Goal: Task Accomplishment & Management: Complete application form

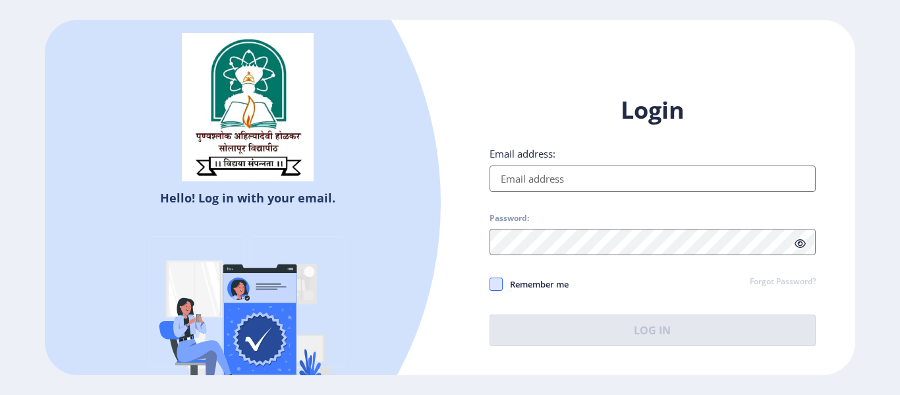
type input "[EMAIL_ADDRESS][DOMAIN_NAME]"
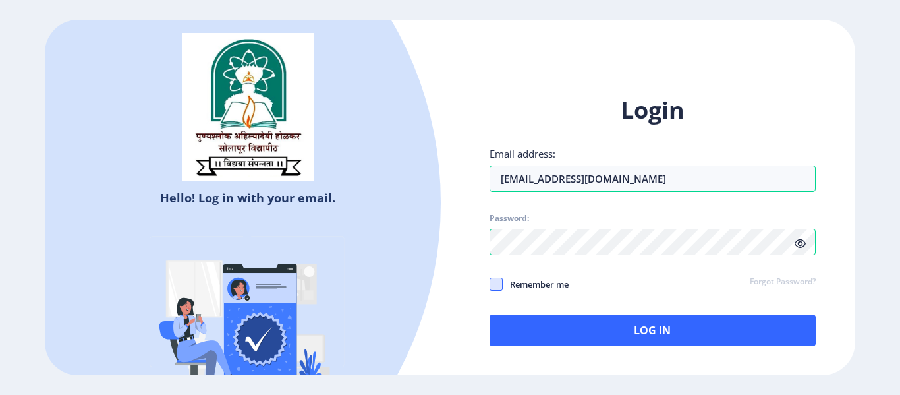
click at [498, 283] on span at bounding box center [496, 283] width 13 height 13
click at [490, 284] on input "Remember me" at bounding box center [490, 284] width 1 height 1
checkbox input "true"
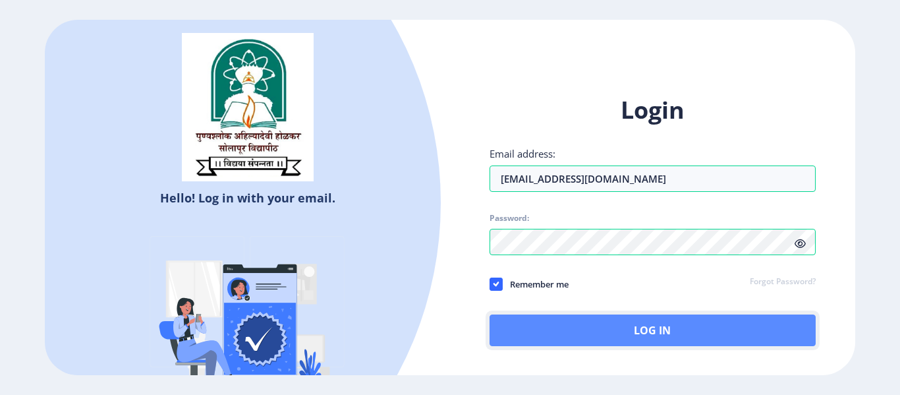
click at [600, 327] on button "Log In" at bounding box center [653, 330] width 326 height 32
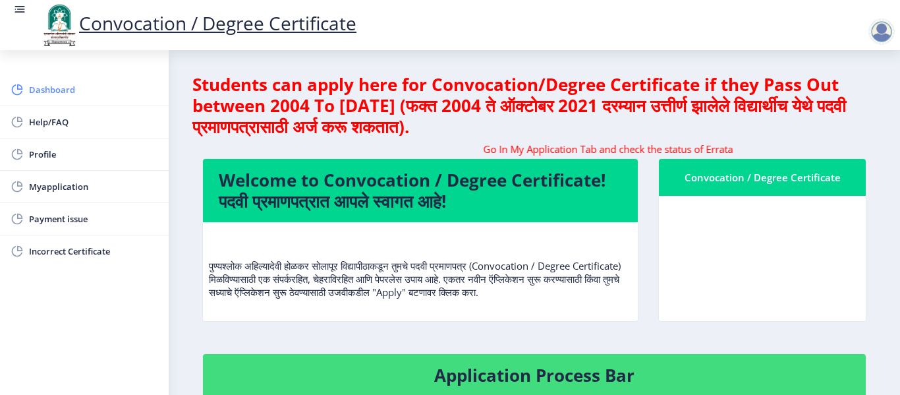
click at [53, 94] on span "Dashboard" at bounding box center [93, 90] width 129 height 16
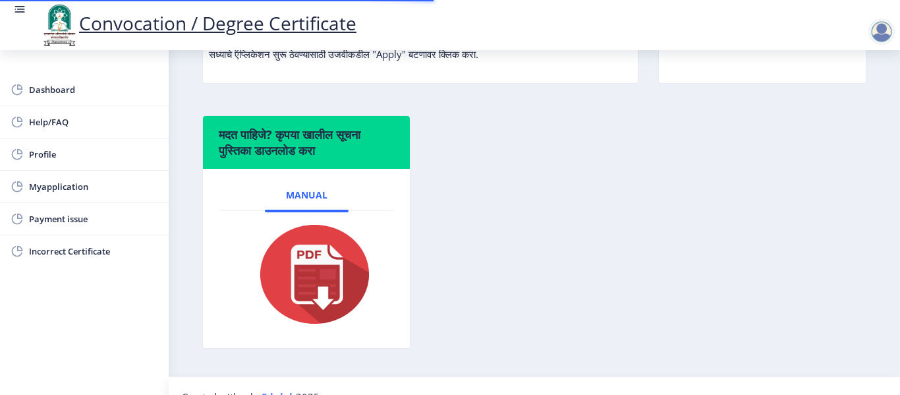
scroll to position [244, 0]
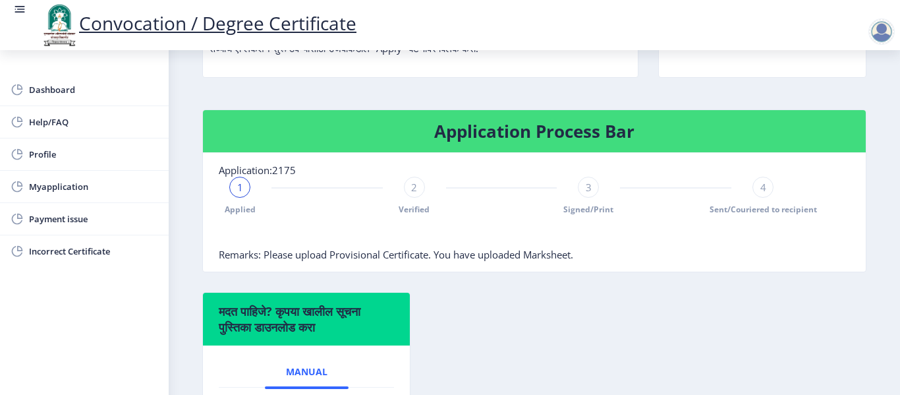
click at [241, 188] on span "1" at bounding box center [240, 187] width 6 height 13
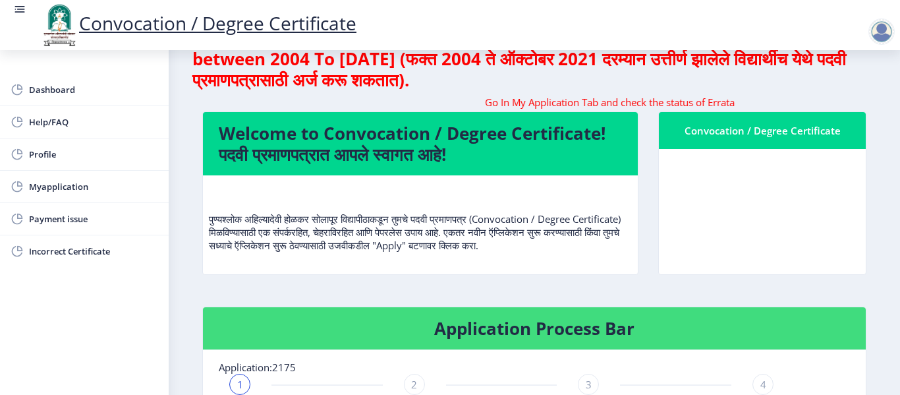
scroll to position [0, 0]
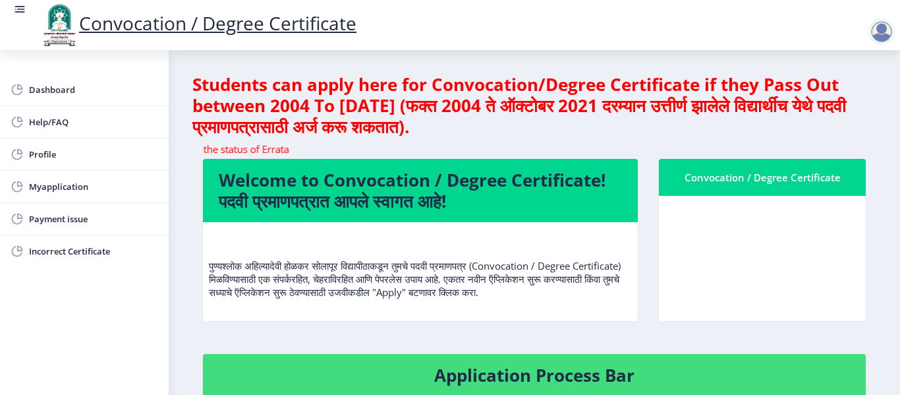
click at [606, 188] on h4 "Welcome to Convocation / Degree Certificate! पदवी प्रमाणपत्रात आपले स्वागत आहे!" at bounding box center [420, 190] width 403 height 42
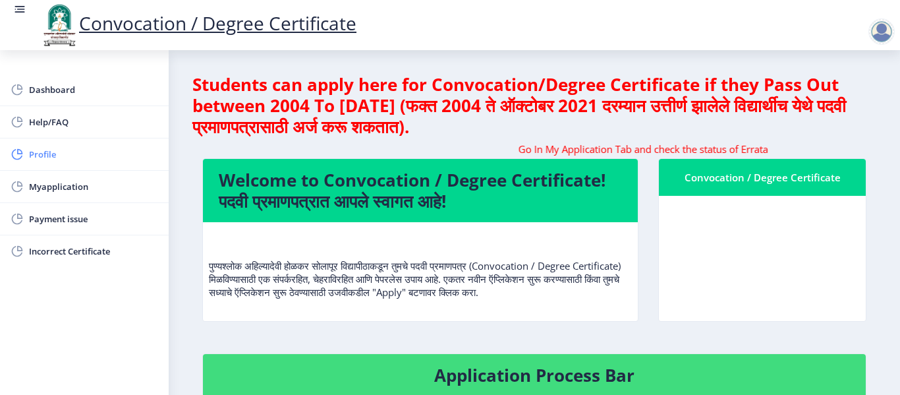
click at [42, 158] on span "Profile" at bounding box center [93, 154] width 129 height 16
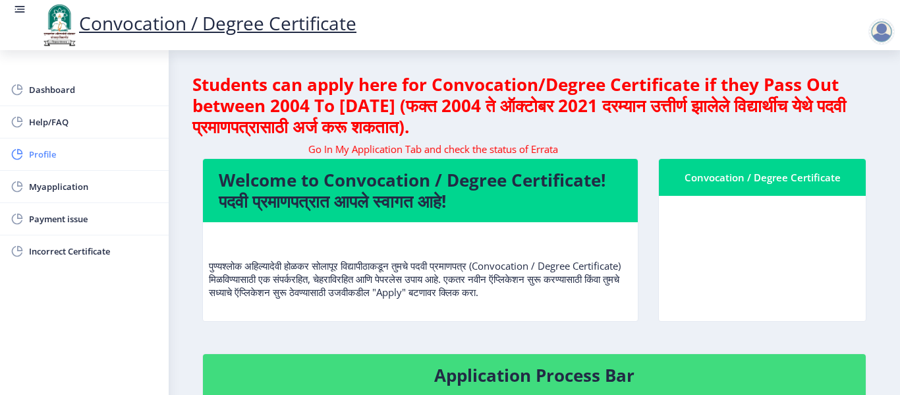
select select
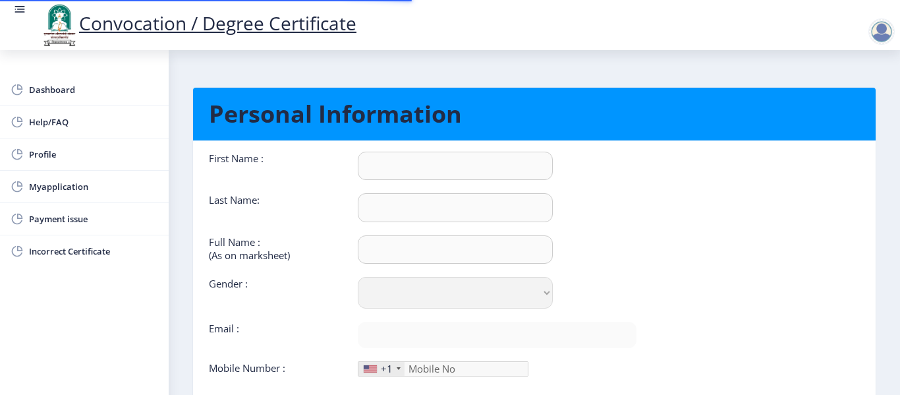
type input "[PERSON_NAME]"
type input "pawar"
type input "[PERSON_NAME] [PERSON_NAME]"
select select "[DEMOGRAPHIC_DATA]"
type input "[EMAIL_ADDRESS][DOMAIN_NAME]"
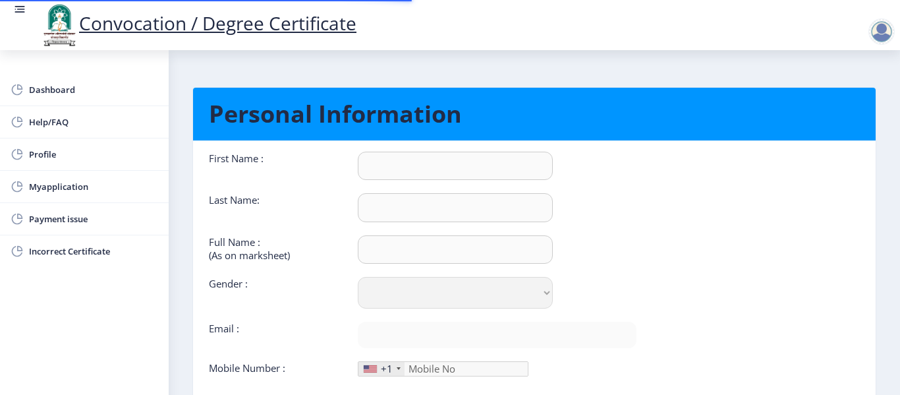
type input "7507443847"
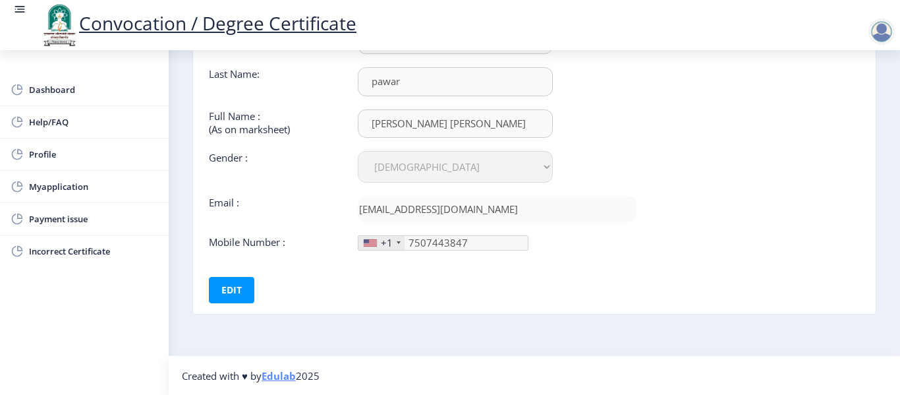
scroll to position [127, 0]
click at [335, 331] on ngx-profile "Personal Information First Name : [PERSON_NAME] Last Name: [PERSON_NAME] Full N…" at bounding box center [534, 146] width 684 height 399
click at [235, 291] on button "Edit" at bounding box center [231, 289] width 45 height 26
click at [254, 290] on button "Save" at bounding box center [241, 289] width 48 height 26
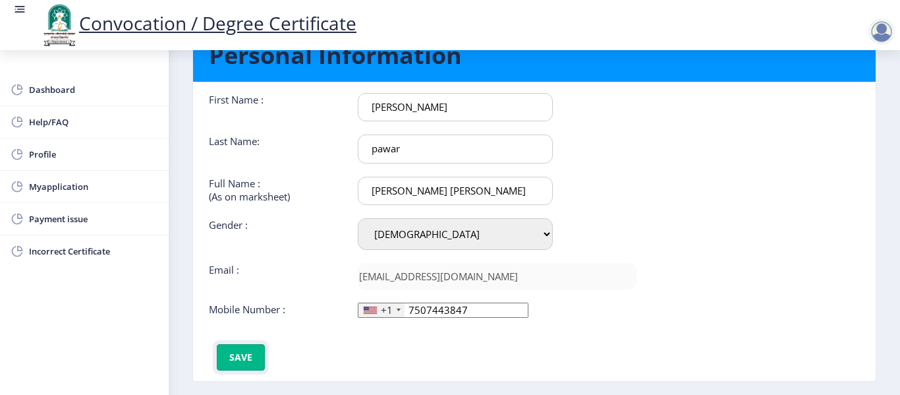
scroll to position [0, 0]
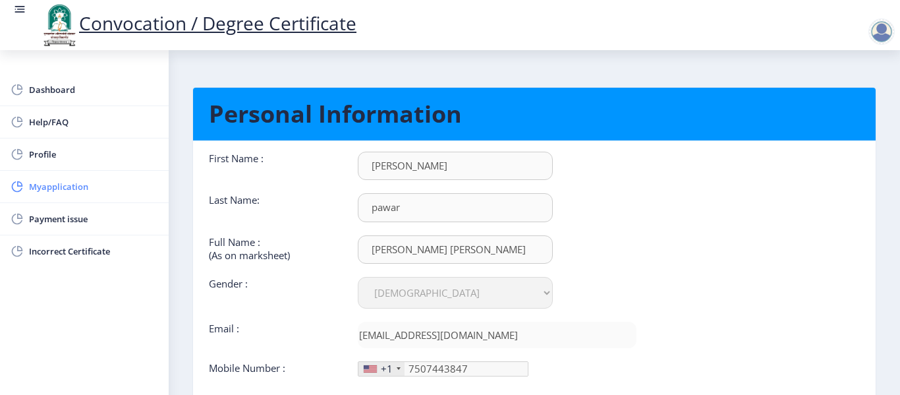
click at [49, 185] on span "Myapplication" at bounding box center [93, 187] width 129 height 16
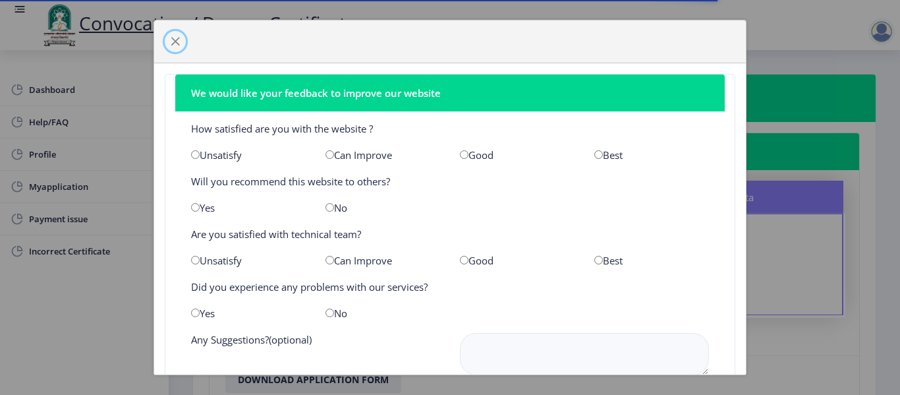
drag, startPoint x: 175, startPoint y: 40, endPoint x: 219, endPoint y: 49, distance: 44.5
click at [177, 40] on span "button" at bounding box center [175, 41] width 11 height 11
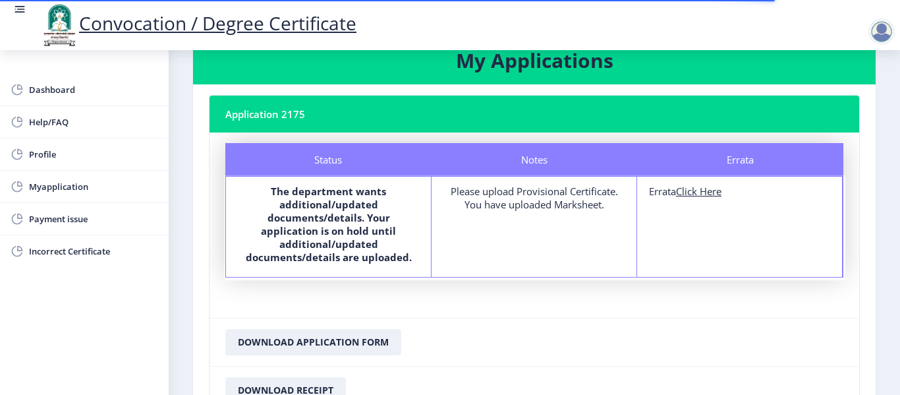
scroll to position [66, 0]
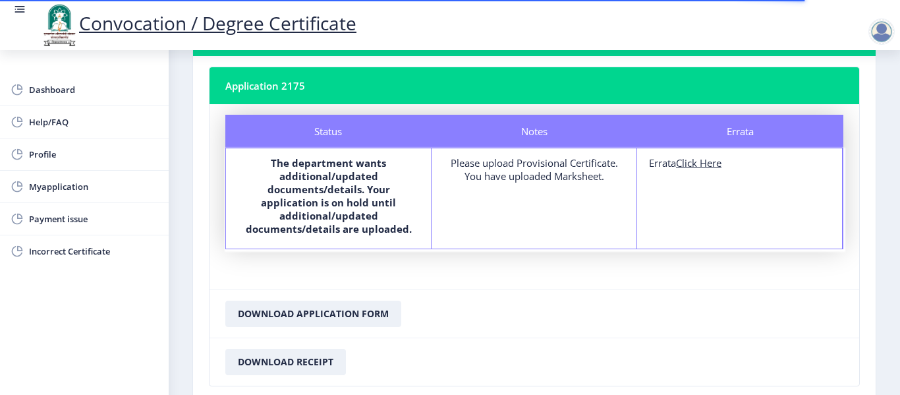
click at [707, 165] on u "Click Here" at bounding box center [698, 162] width 45 height 13
select select
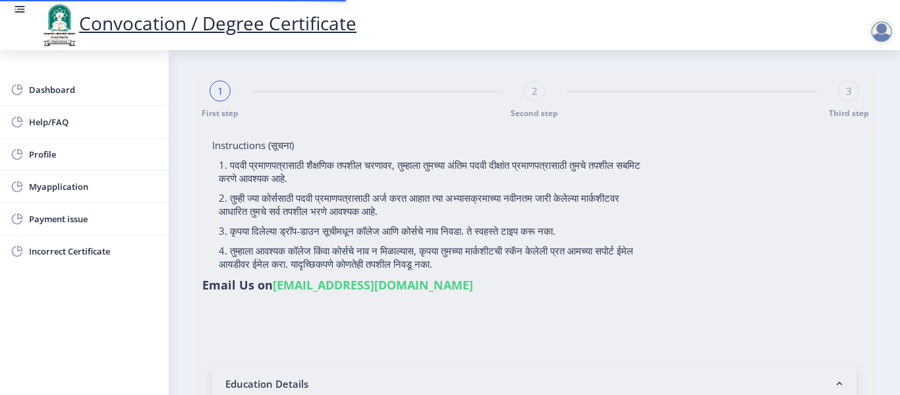
type input "[PERSON_NAME] [PERSON_NAME]"
type input "shalan"
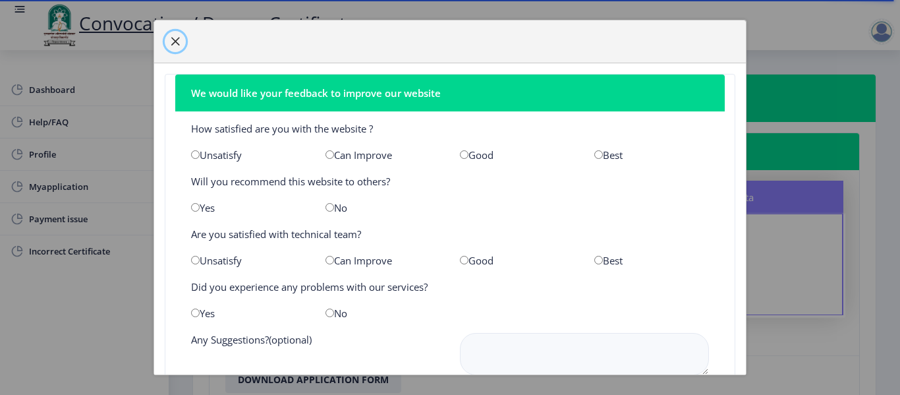
click at [177, 40] on span "button" at bounding box center [175, 41] width 11 height 11
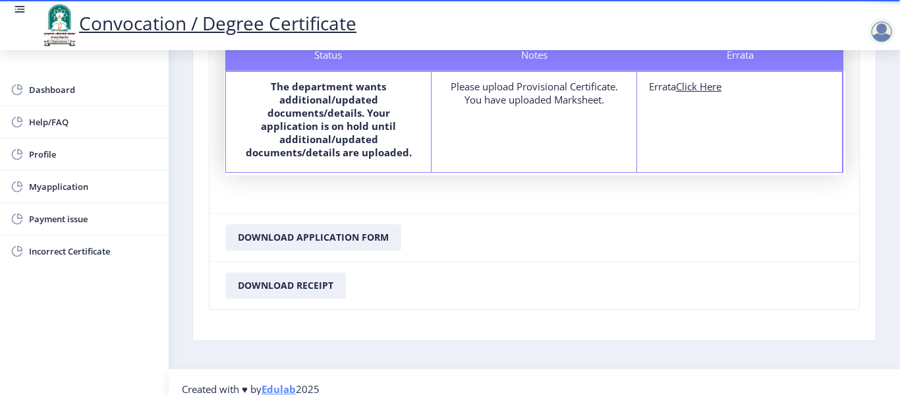
scroll to position [143, 0]
click at [366, 121] on b "The department wants additional/updated documents/details. Your application is …" at bounding box center [329, 118] width 166 height 79
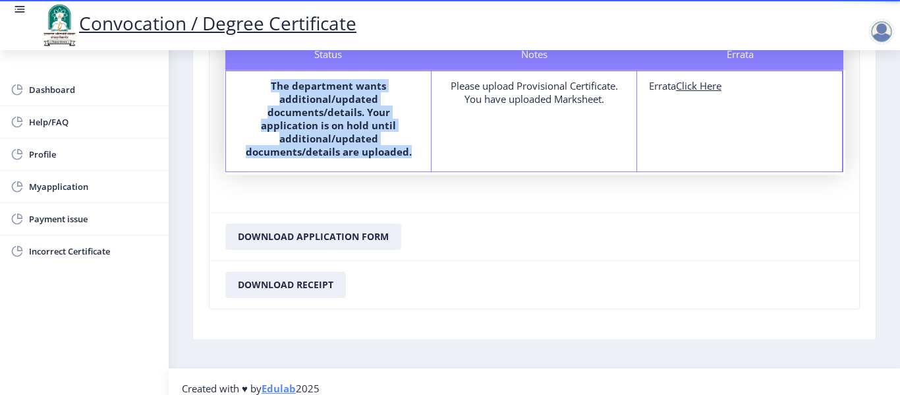
click at [366, 121] on b "The department wants additional/updated documents/details. Your application is …" at bounding box center [329, 118] width 166 height 79
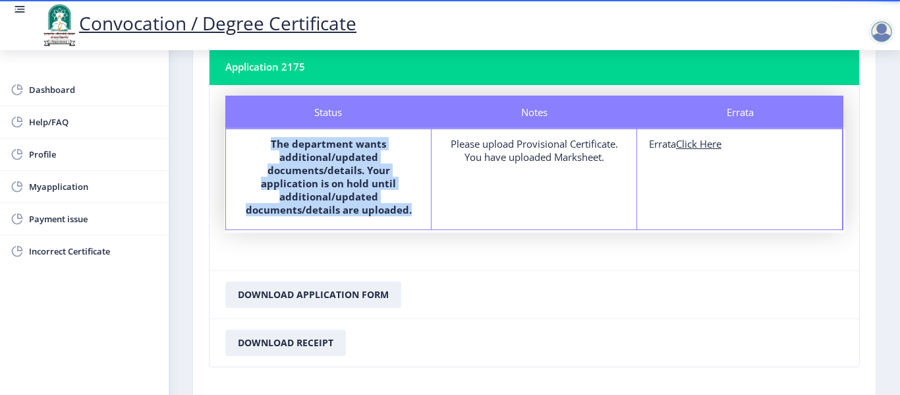
scroll to position [11, 0]
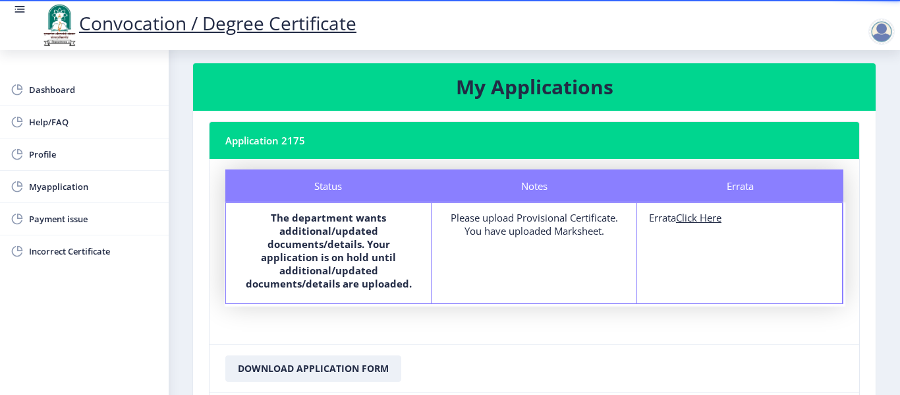
click at [520, 213] on div "Please upload Provisional Certificate. You have uploaded Marksheet." at bounding box center [534, 224] width 181 height 26
click at [691, 217] on u "Click Here" at bounding box center [698, 217] width 45 height 13
select select
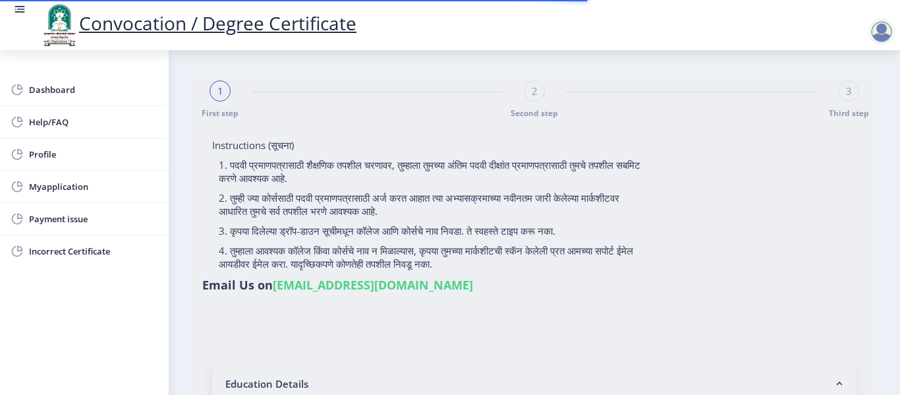
type input "[PERSON_NAME] [PERSON_NAME]"
type input "shalan"
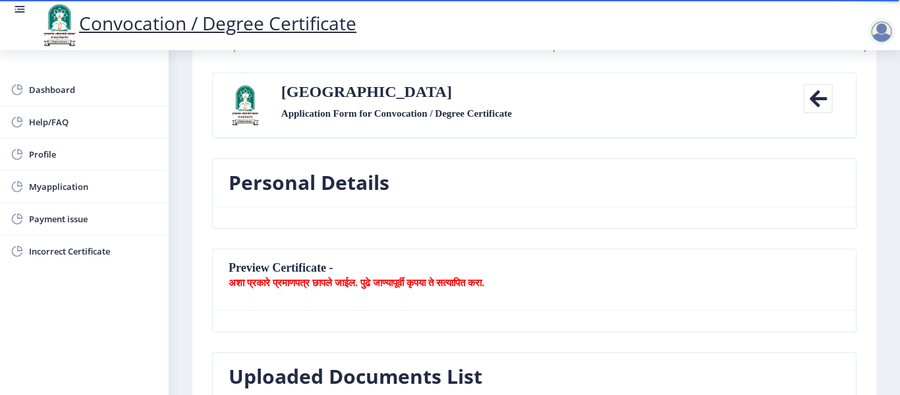
click at [478, 134] on nb-card-header "Solapur University Application Form for Convocation / Degree Certificate Back" at bounding box center [534, 105] width 643 height 65
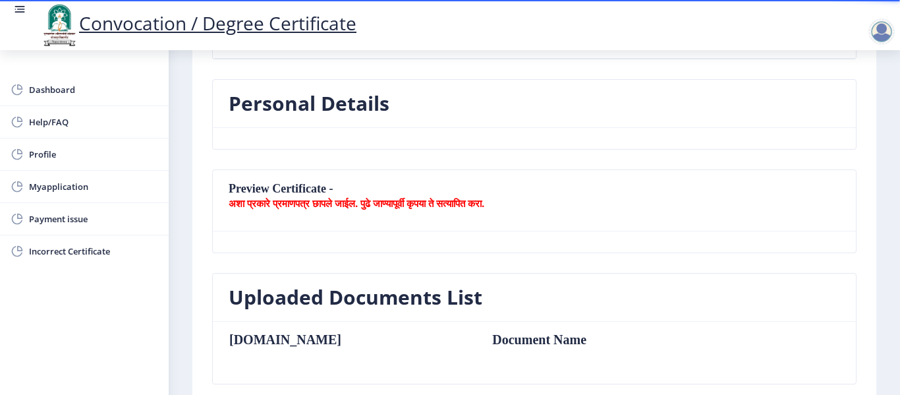
scroll to position [264, 0]
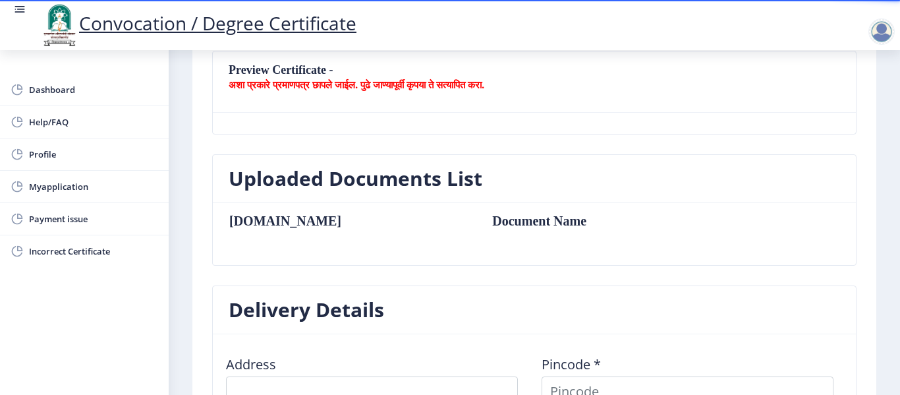
click at [324, 80] on b "अशा प्रकारे प्रमाणपत्र छापले जाईल. पुढे जाण्यापूर्वी कृपया ते सत्यापित करा." at bounding box center [357, 84] width 256 height 13
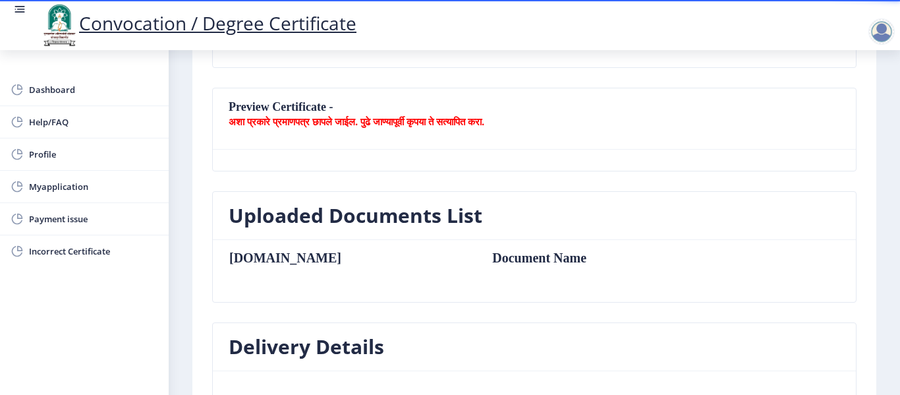
scroll to position [198, 0]
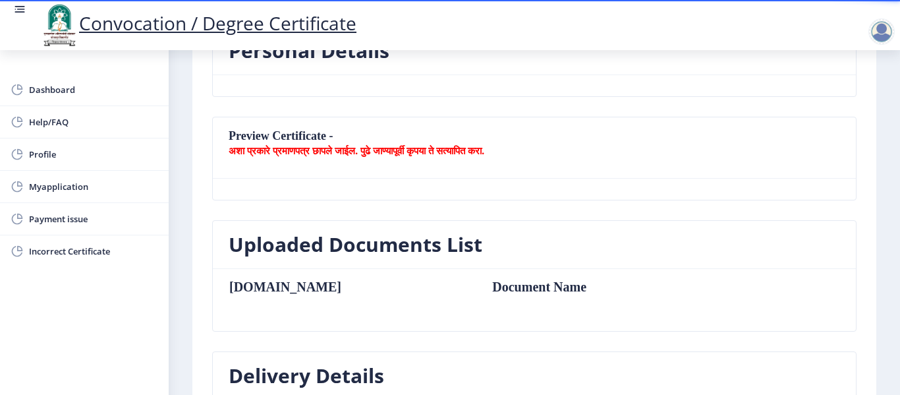
click at [326, 121] on nb-card-header "Preview Certificate - अशा प्रकारे प्रमाणपत्र छापले जाईल. पुढे जाण्यापूर्वी कृपय…" at bounding box center [534, 147] width 643 height 61
click at [324, 107] on div "Personal Details" at bounding box center [534, 71] width 664 height 90
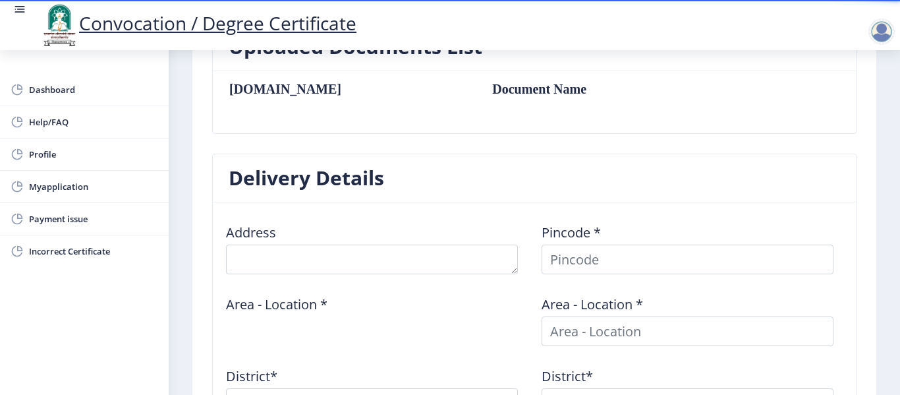
click at [328, 148] on div "Uploaded Documents List [DOMAIN_NAME] Document Name" at bounding box center [534, 87] width 664 height 131
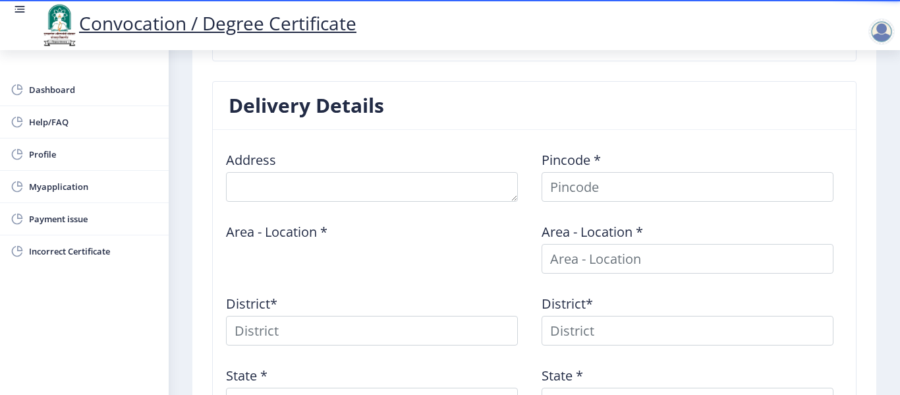
scroll to position [395, 0]
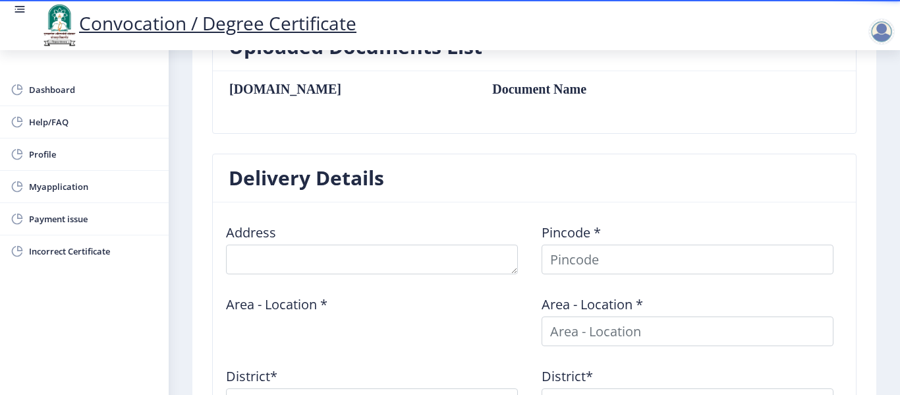
click at [293, 141] on div "Uploaded Documents List [DOMAIN_NAME] Document Name" at bounding box center [534, 87] width 664 height 131
click at [293, 140] on div "Uploaded Documents List [DOMAIN_NAME] Document Name" at bounding box center [534, 87] width 664 height 131
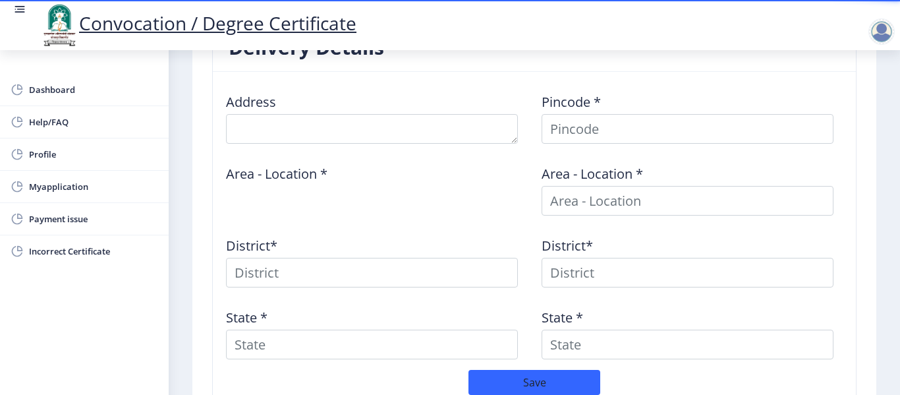
scroll to position [527, 0]
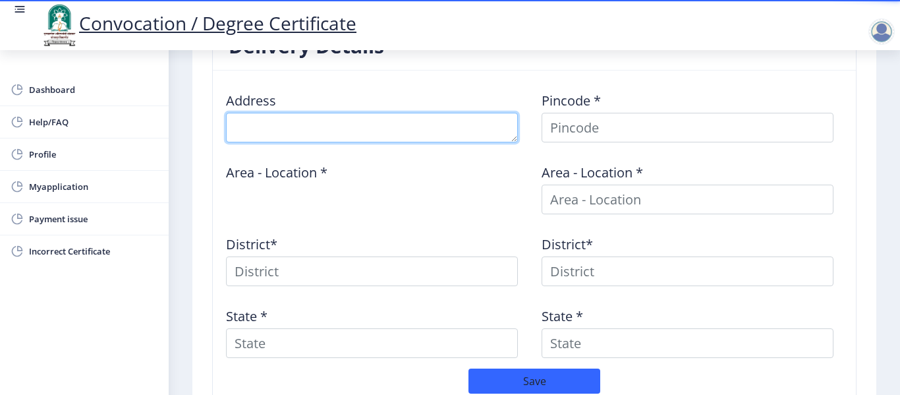
click at [371, 131] on textarea at bounding box center [372, 128] width 292 height 30
type textarea "m"
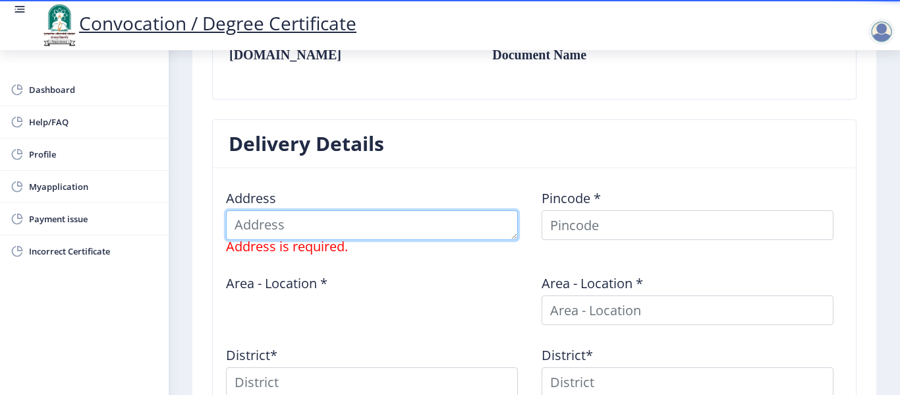
scroll to position [413, 0]
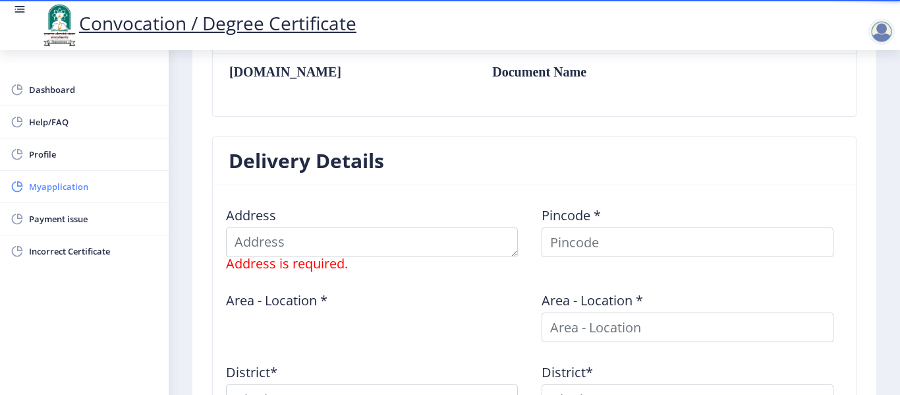
click at [128, 193] on span "Myapplication" at bounding box center [93, 187] width 129 height 16
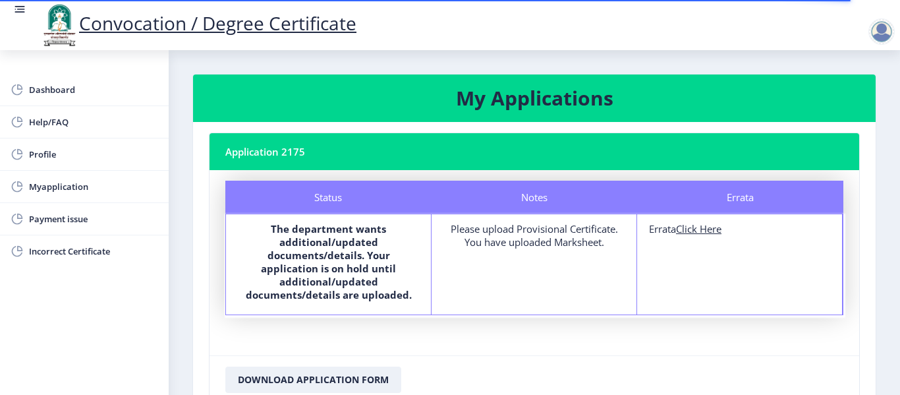
scroll to position [143, 0]
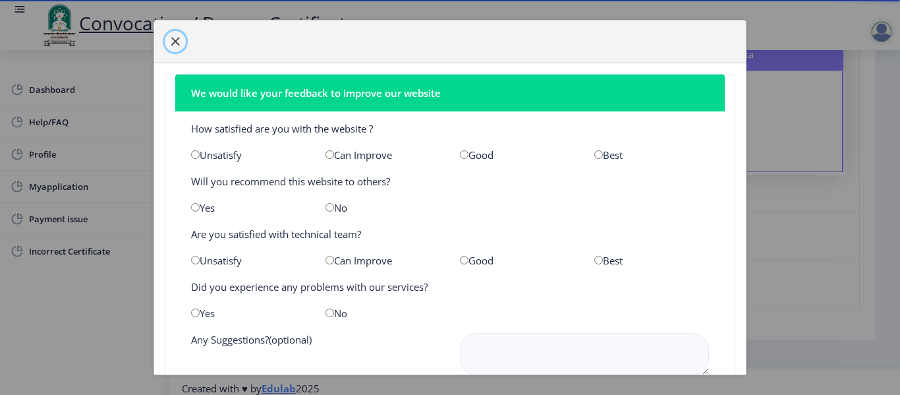
click at [174, 47] on button "button" at bounding box center [175, 41] width 21 height 21
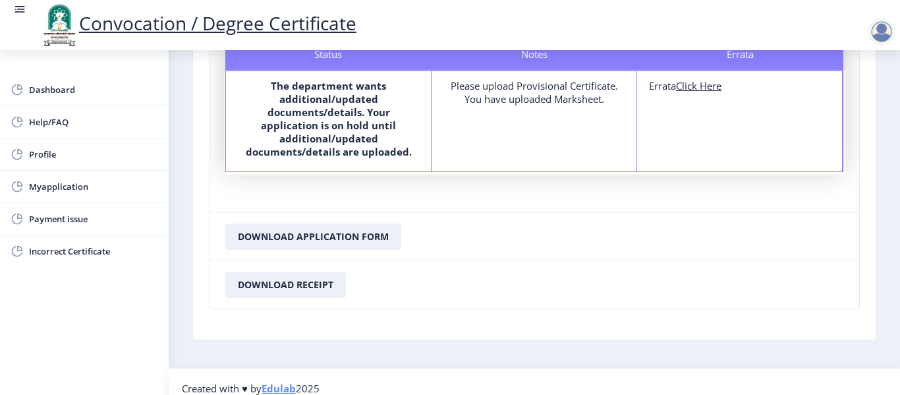
click at [695, 90] on u "Click Here" at bounding box center [698, 85] width 45 height 13
select select
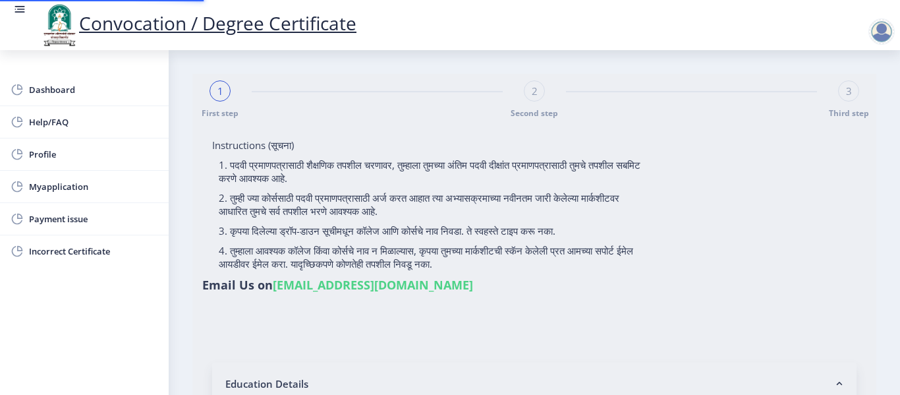
type input "[PERSON_NAME] [PERSON_NAME]"
type input "shalan"
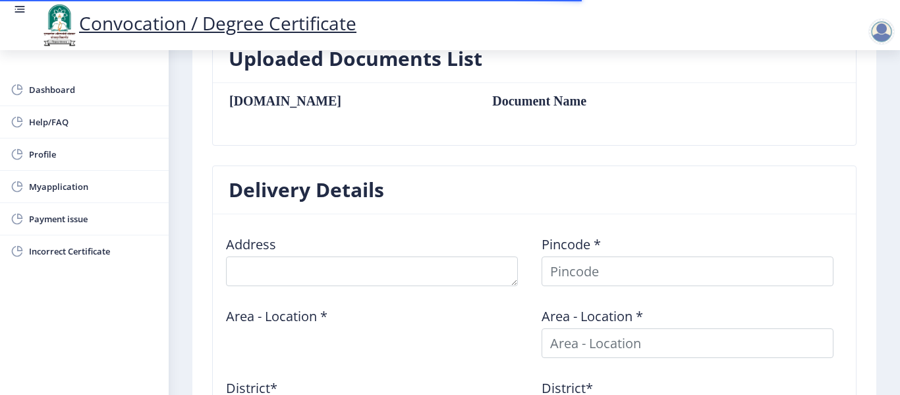
scroll to position [461, 0]
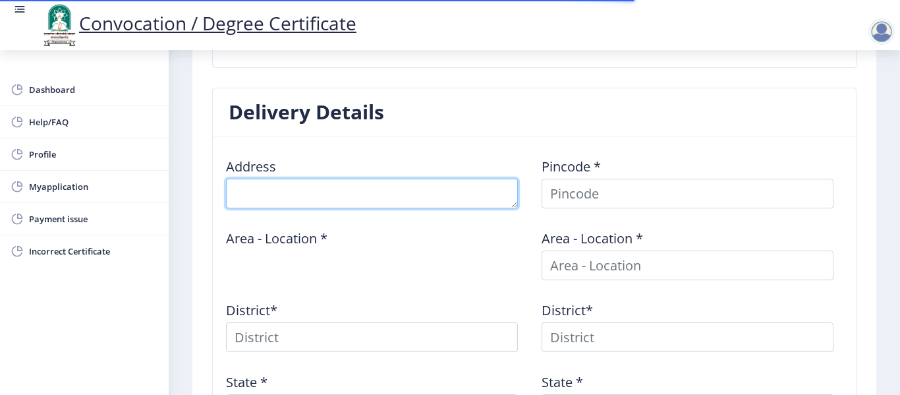
click at [289, 200] on textarea at bounding box center [372, 194] width 292 height 30
type textarea "m"
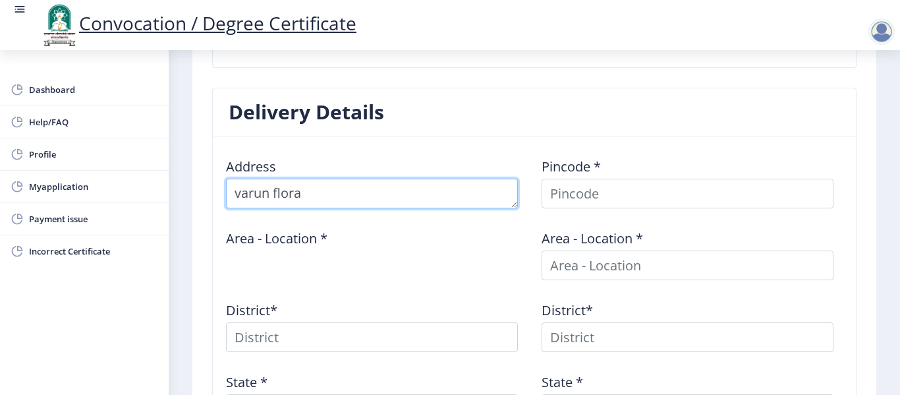
type textarea "varun flora"
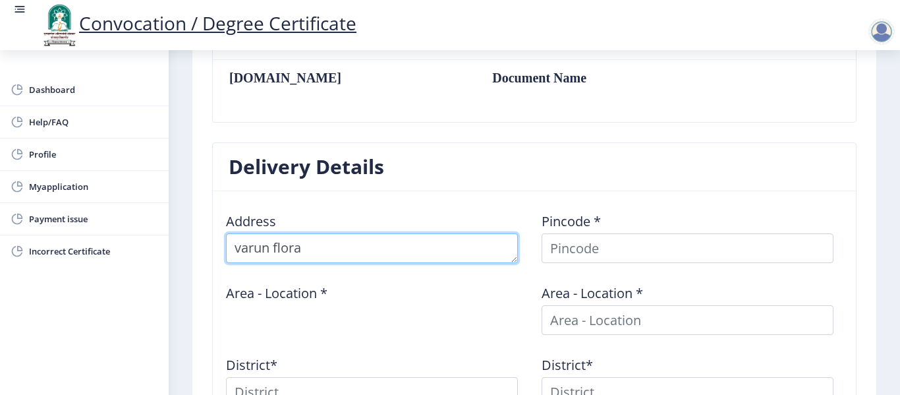
scroll to position [395, 0]
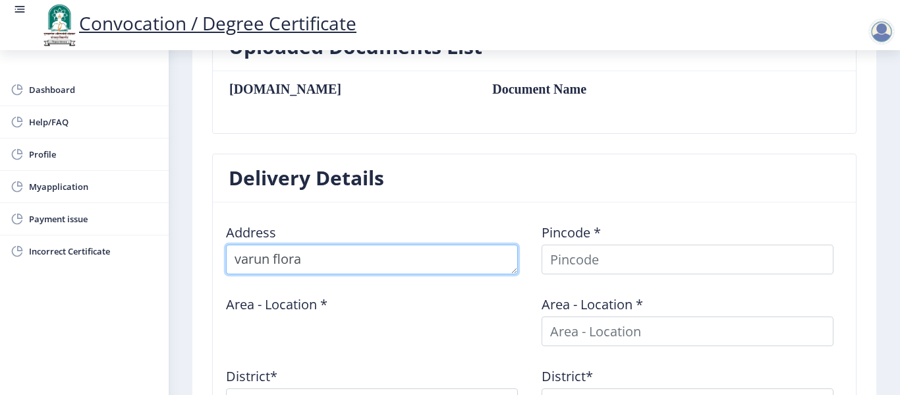
drag, startPoint x: 342, startPoint y: 264, endPoint x: 195, endPoint y: 269, distance: 147.1
click at [188, 273] on nb-layout-column "First step Second step 3 Third step Solapur University Application Form for Con…" at bounding box center [535, 138] width 732 height 967
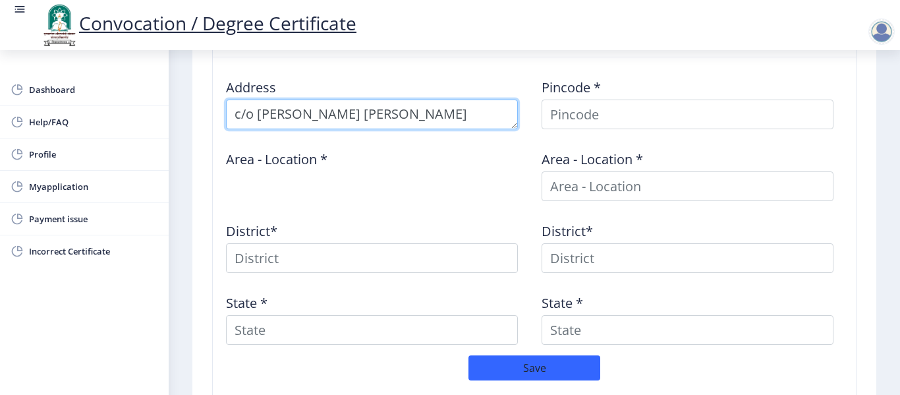
scroll to position [461, 0]
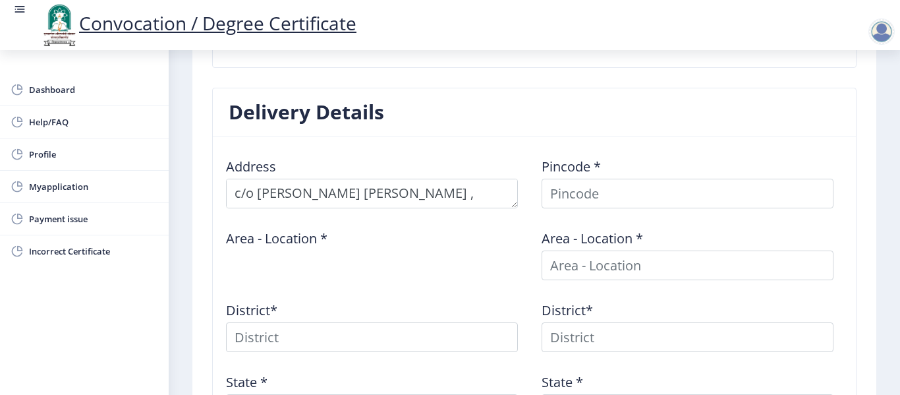
click at [251, 264] on div "Area - Location *" at bounding box center [377, 249] width 316 height 61
click at [382, 258] on div "Area - Location *" at bounding box center [377, 249] width 316 height 61
click at [309, 243] on label "Area - Location *" at bounding box center [276, 238] width 101 height 13
click at [307, 242] on label "Area - Location *" at bounding box center [276, 238] width 101 height 13
click at [506, 198] on textarea at bounding box center [372, 194] width 292 height 30
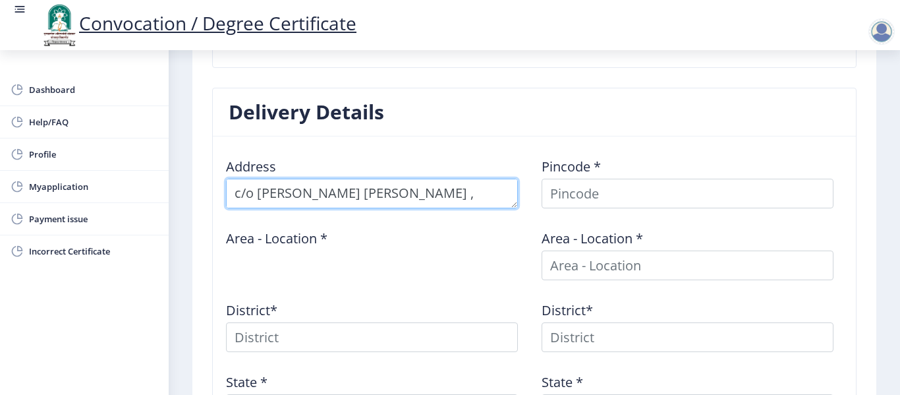
click at [501, 193] on textarea at bounding box center [372, 194] width 292 height 30
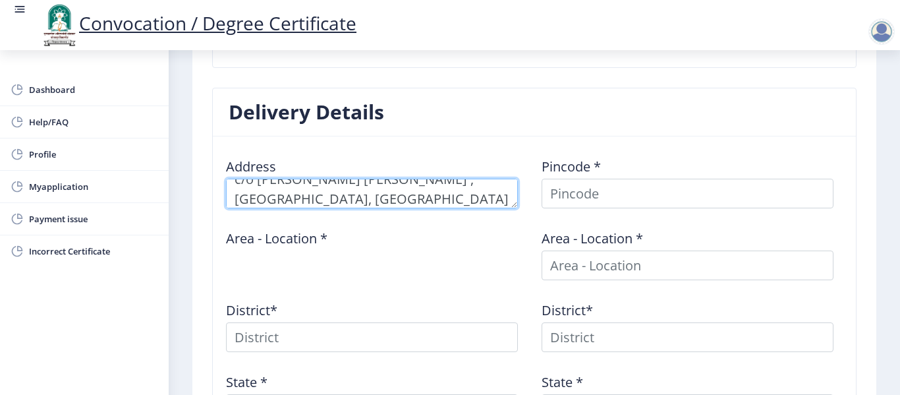
click at [384, 199] on textarea at bounding box center [372, 194] width 292 height 30
type textarea "c/o [PERSON_NAME] [PERSON_NAME] , [GEOGRAPHIC_DATA], [GEOGRAPHIC_DATA] , [GEOGR…"
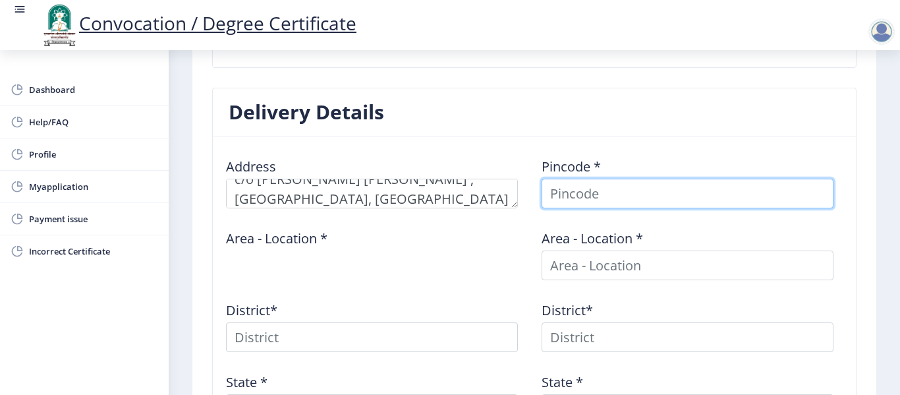
click at [572, 196] on input at bounding box center [688, 194] width 292 height 30
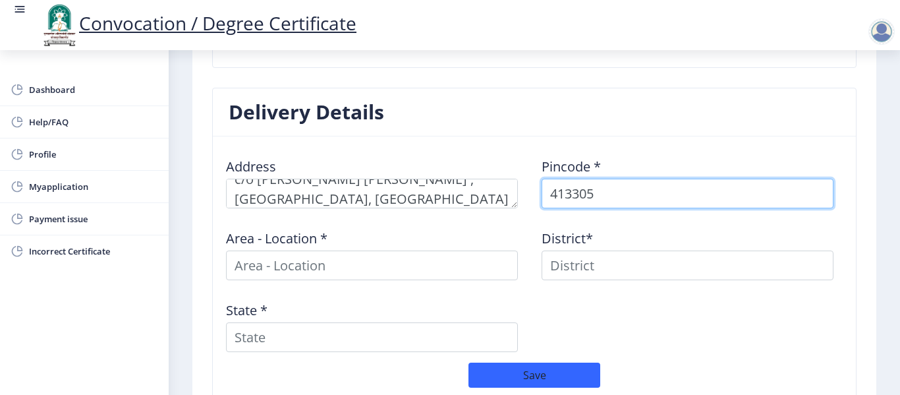
type input "413305"
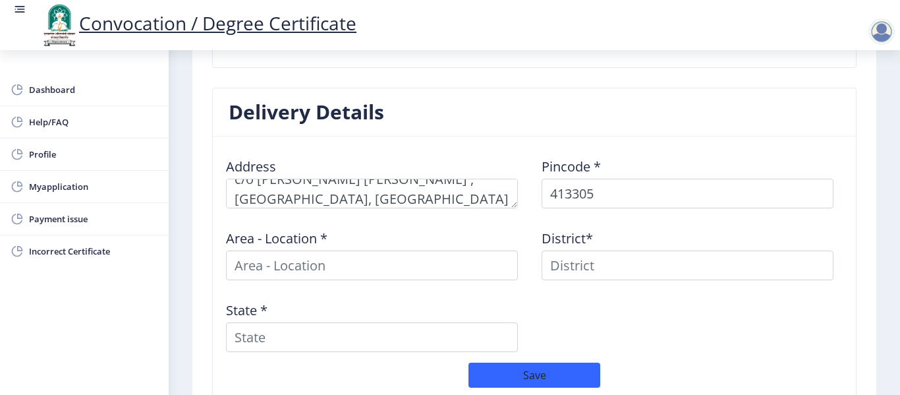
select select
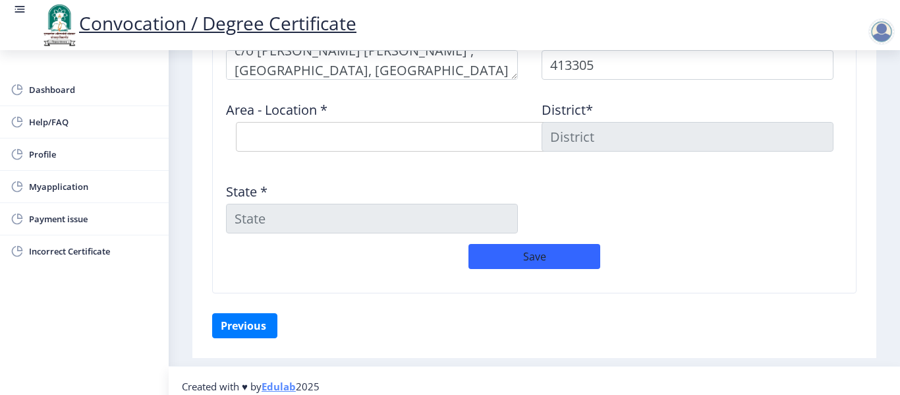
scroll to position [601, 0]
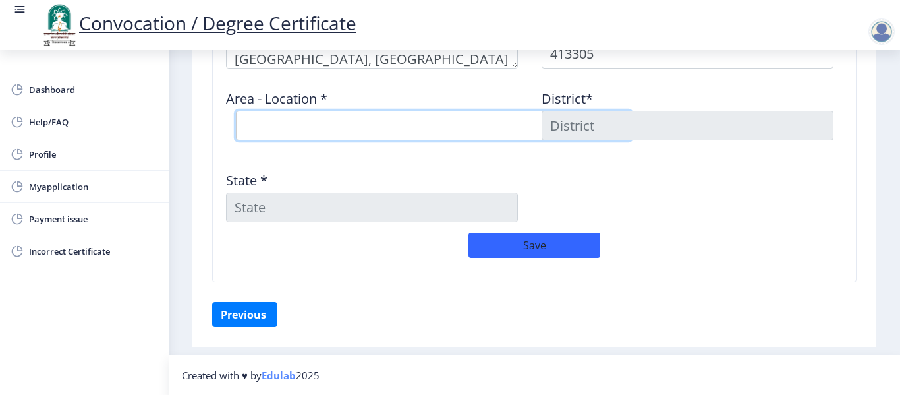
click at [260, 132] on select "Select Area Location [GEOGRAPHIC_DATA] [PERSON_NAME] [PERSON_NAME] B.O Bramhapu…" at bounding box center [433, 126] width 395 height 30
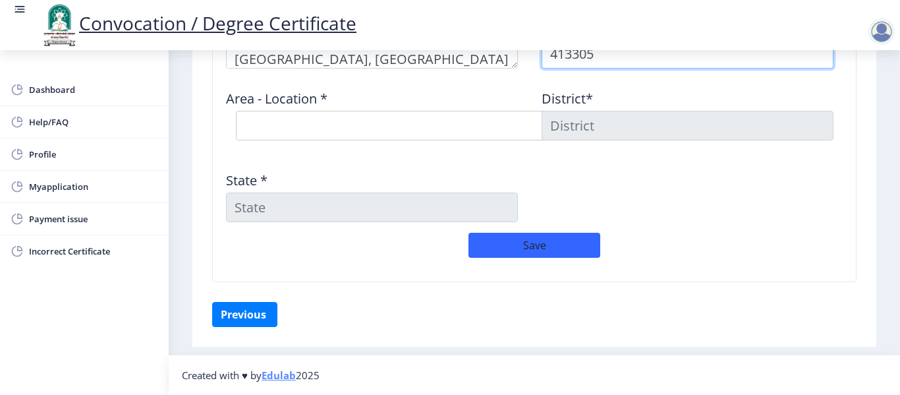
click at [569, 57] on input "413305" at bounding box center [688, 54] width 292 height 30
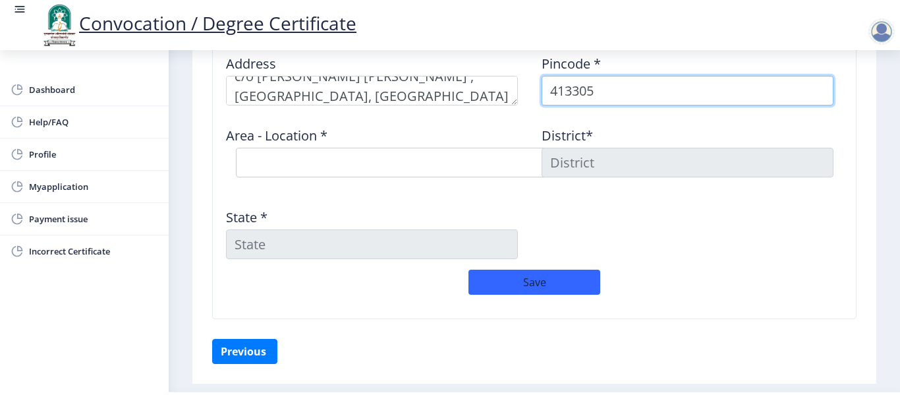
scroll to position [469, 0]
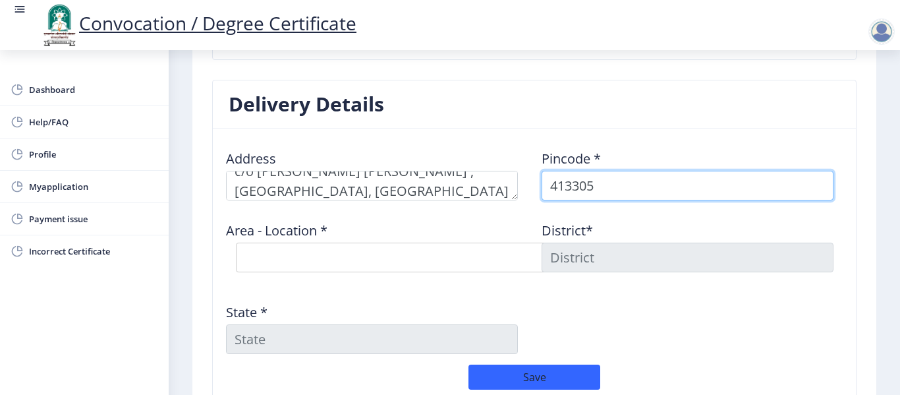
click at [600, 185] on input "413305" at bounding box center [688, 186] width 292 height 30
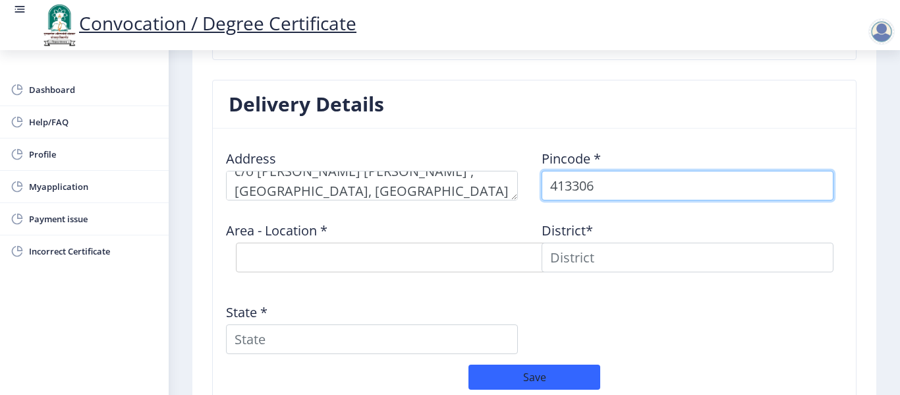
type input "413306"
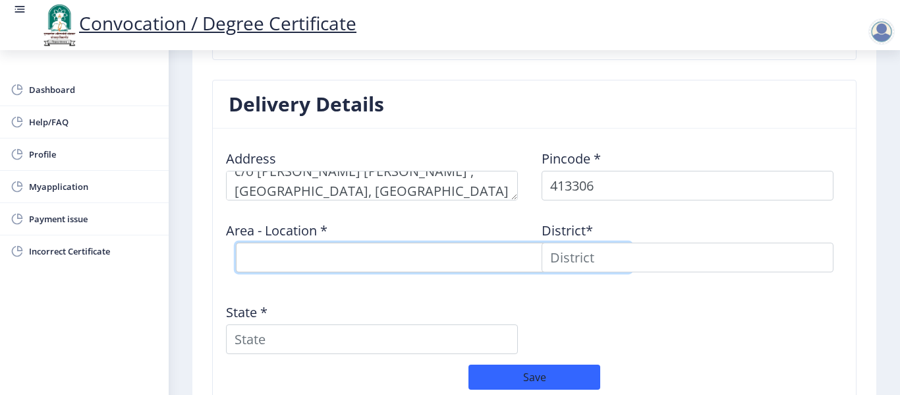
click at [458, 267] on select "Select Area Location [GEOGRAPHIC_DATA] [PERSON_NAME] [PERSON_NAME] B.O Bramhapu…" at bounding box center [433, 258] width 395 height 30
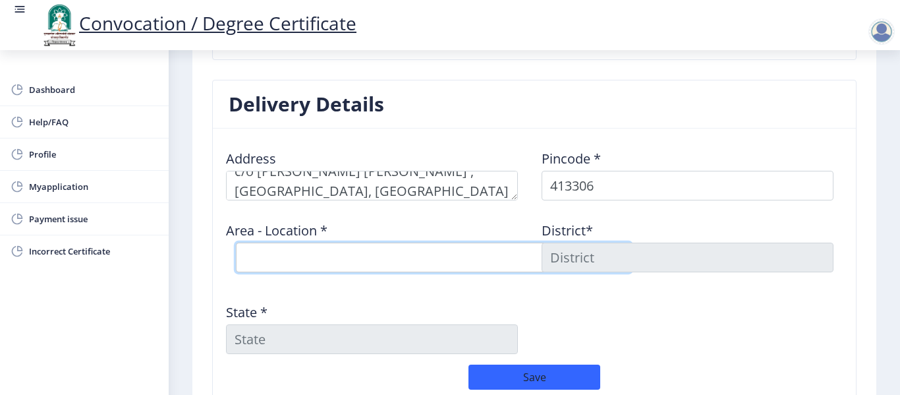
drag, startPoint x: 465, startPoint y: 272, endPoint x: 461, endPoint y: 263, distance: 9.4
click at [461, 263] on select "Select Area Location Achakdani B.O Chikmahud B.O Gaigavan [PERSON_NAME] B.O Kat…" at bounding box center [433, 258] width 395 height 30
select select "10: Object"
click at [236, 243] on select "Select Area Location Achakdani B.O Chikmahud B.O Gaigavan [PERSON_NAME] B.O Kat…" at bounding box center [433, 258] width 395 height 30
type input "SOLAPUR"
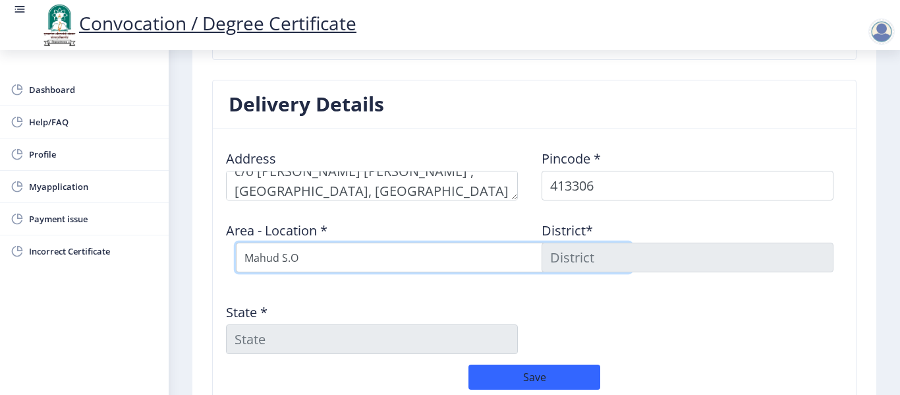
type input "[GEOGRAPHIC_DATA]"
click at [496, 261] on select "Select Area Location Achakdani B.O Chikmahud B.O Gaigavan [PERSON_NAME] B.O Kat…" at bounding box center [433, 258] width 395 height 30
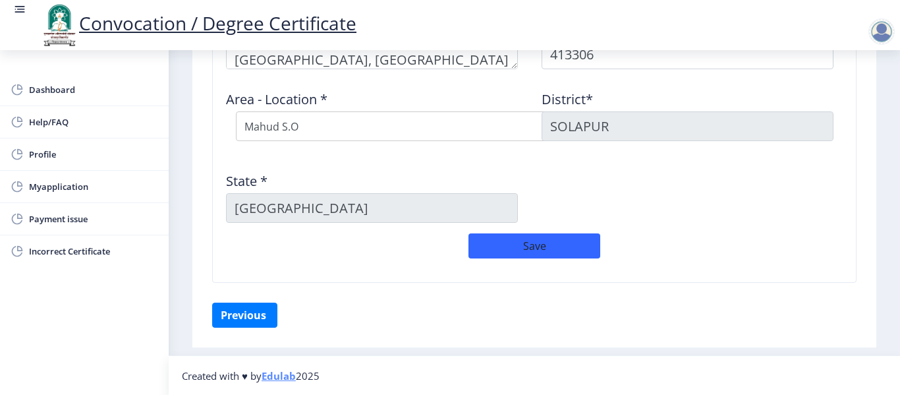
scroll to position [601, 0]
click at [521, 248] on button "Save" at bounding box center [535, 245] width 132 height 25
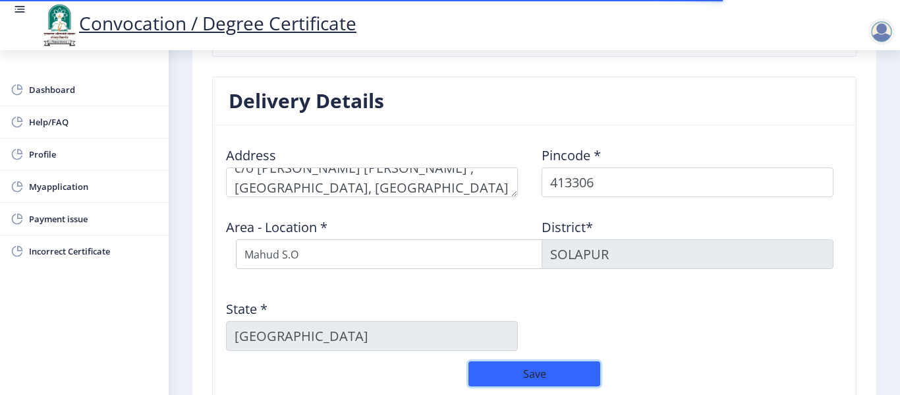
scroll to position [639, 0]
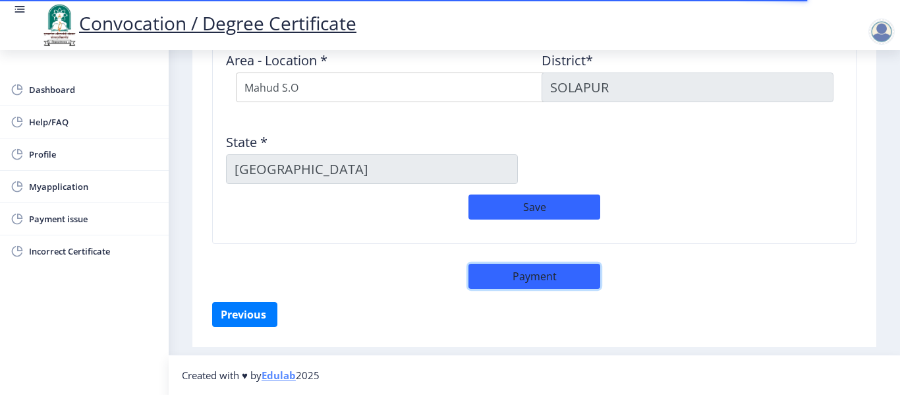
click at [544, 285] on button "Payment" at bounding box center [535, 276] width 132 height 25
click at [535, 281] on button "Payment" at bounding box center [535, 276] width 132 height 25
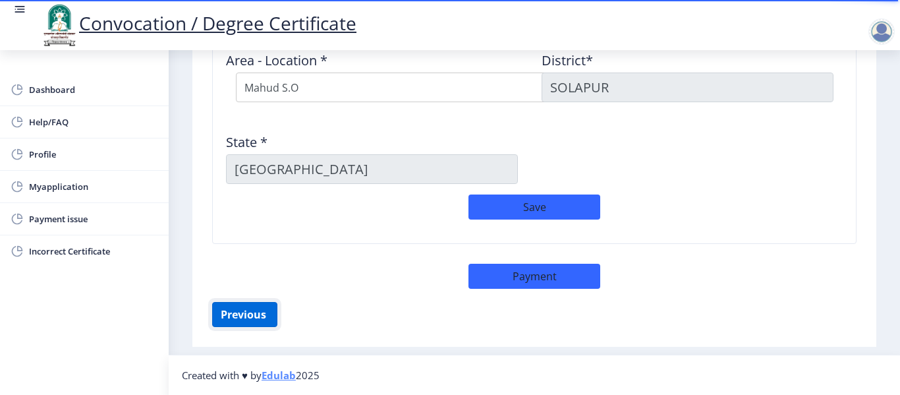
click at [251, 310] on button "Previous ‍" at bounding box center [244, 314] width 65 height 25
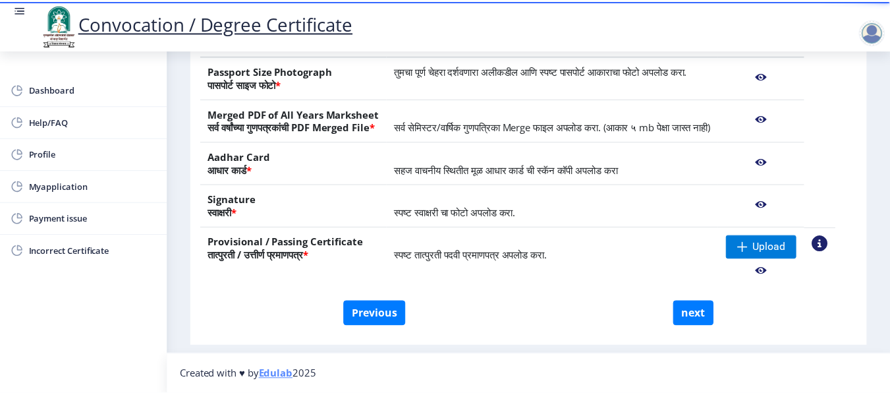
scroll to position [160, 0]
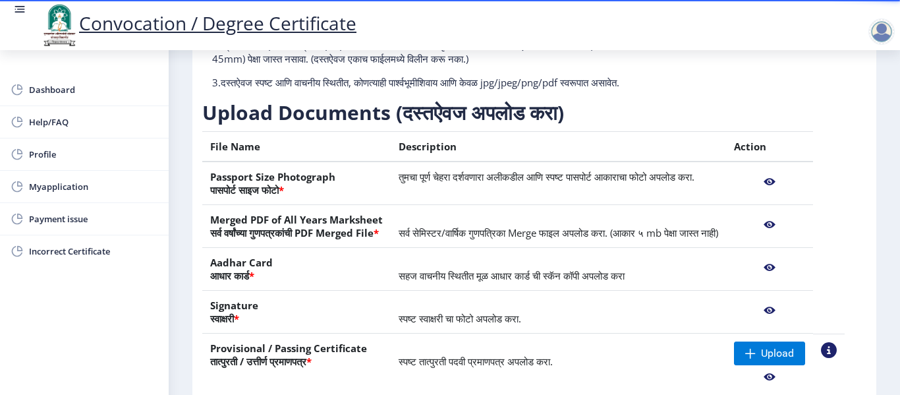
click at [785, 194] on nb-action at bounding box center [769, 182] width 71 height 24
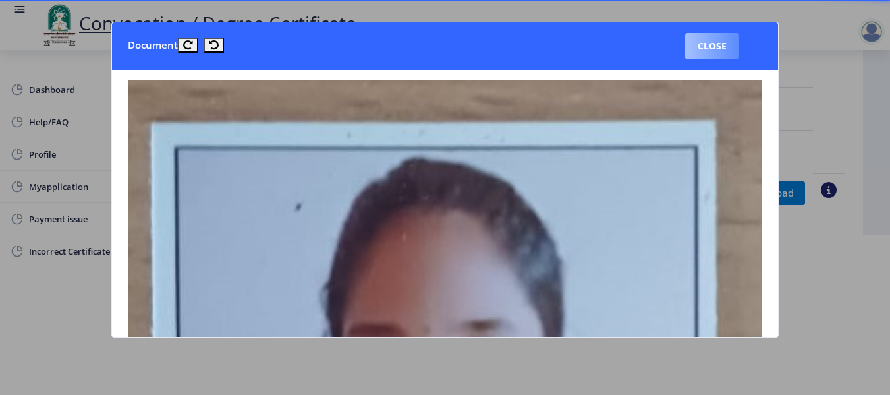
click at [726, 48] on button "Close" at bounding box center [712, 46] width 54 height 26
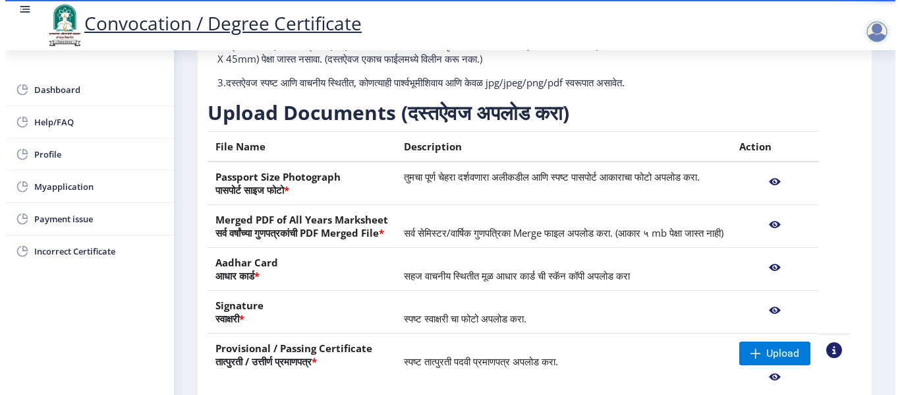
scroll to position [142, 0]
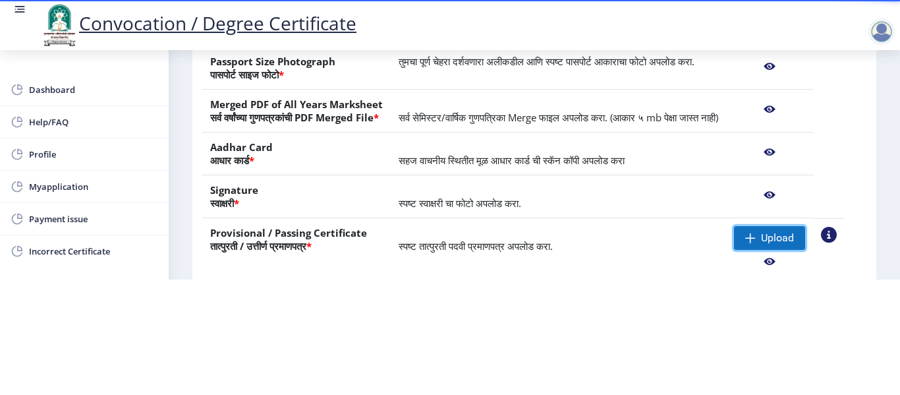
click at [774, 235] on span "Upload" at bounding box center [769, 238] width 71 height 24
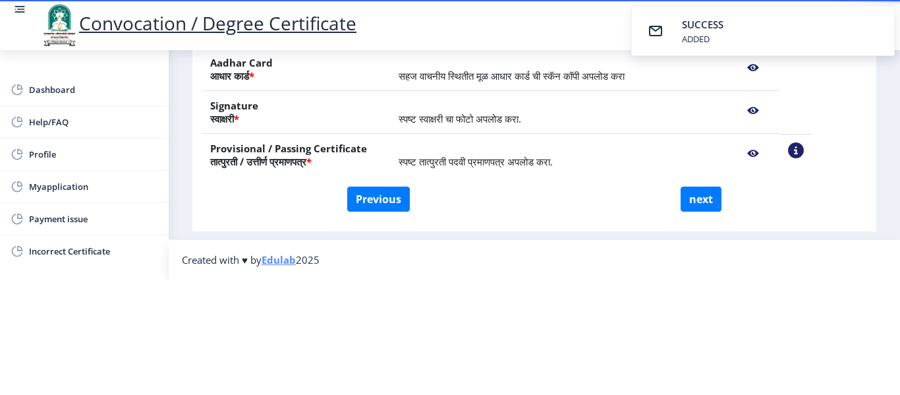
scroll to position [192, 0]
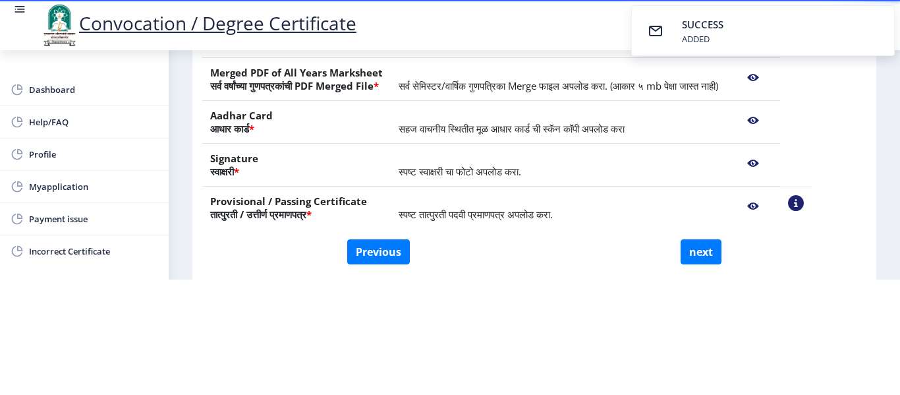
click at [772, 204] on nb-action at bounding box center [753, 206] width 38 height 24
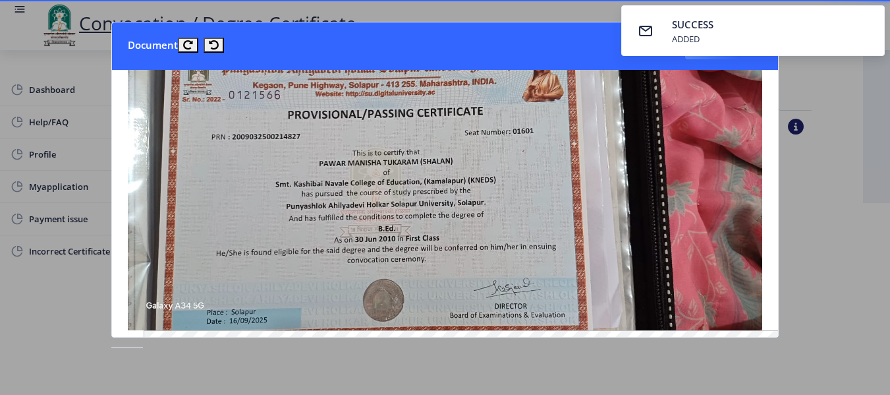
scroll to position [66, 0]
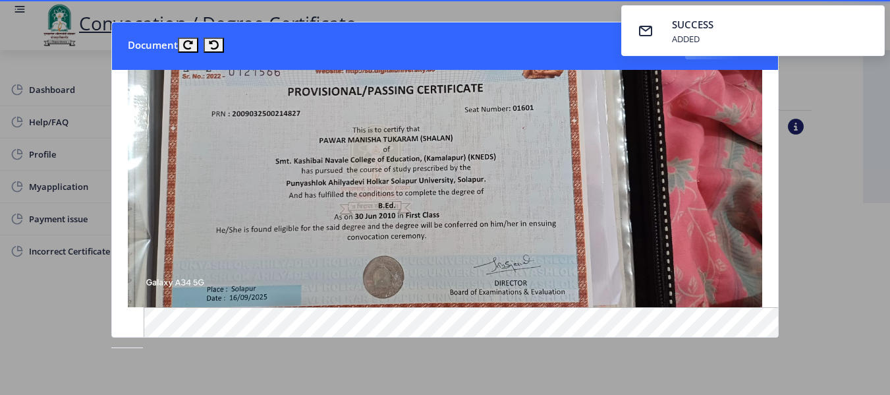
click at [845, 116] on div at bounding box center [445, 197] width 890 height 395
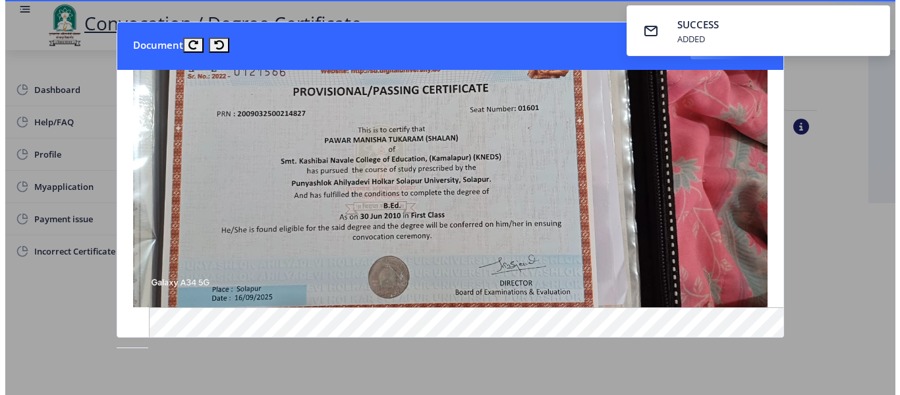
scroll to position [129, 0]
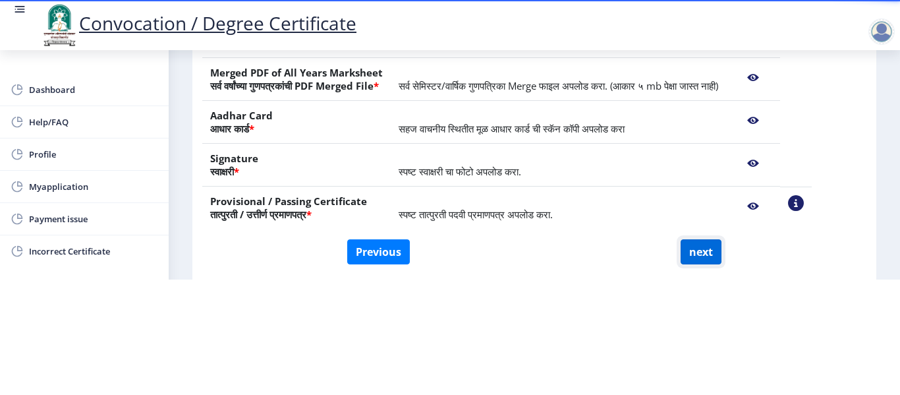
click at [701, 250] on button "next" at bounding box center [701, 251] width 41 height 25
select select
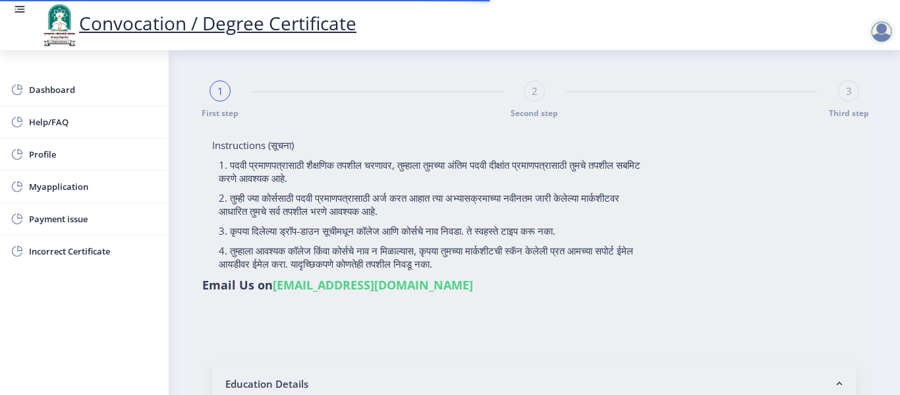
select select
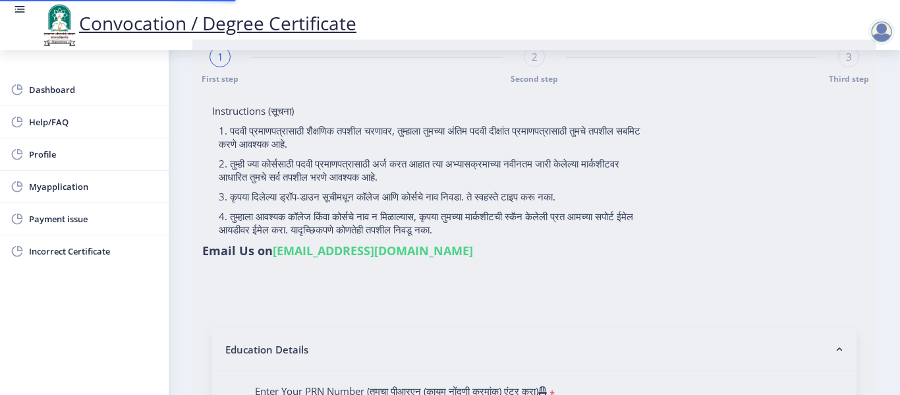
scroll to position [66, 0]
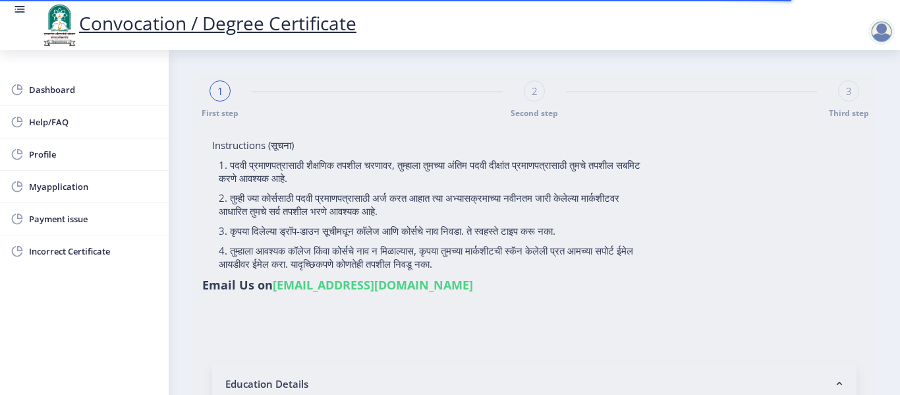
select select
type input "[PERSON_NAME] [PERSON_NAME]"
type input "shalan"
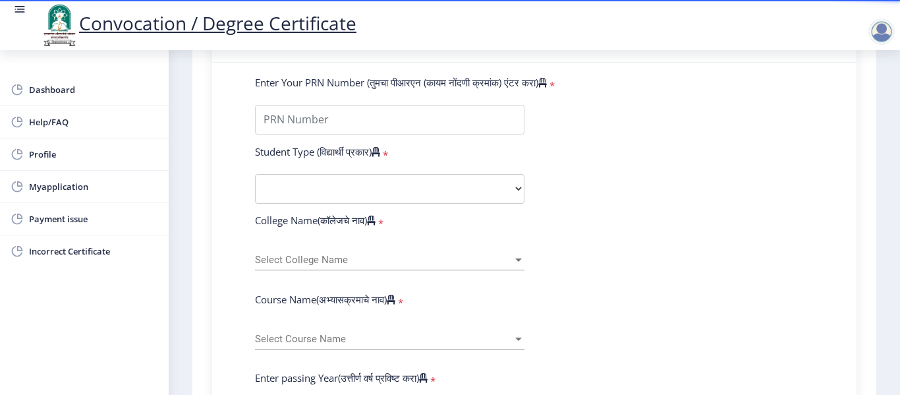
scroll to position [298, 0]
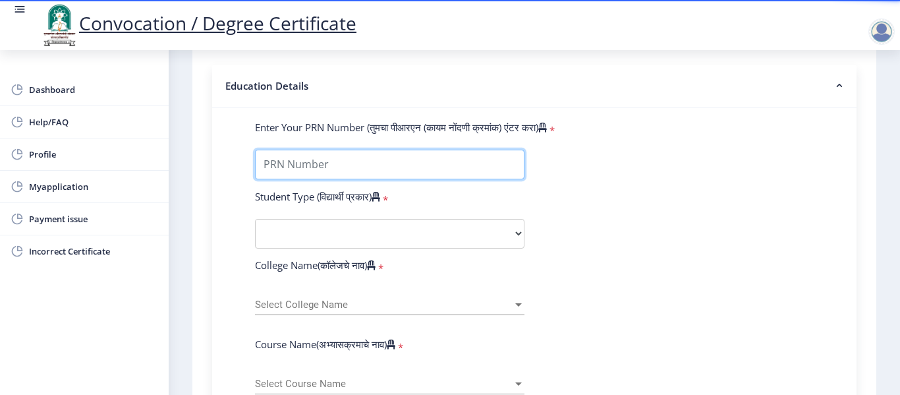
click at [324, 163] on input "Enter Your PRN Number (तुमचा पीआरएन (कायम नोंदणी क्रमांक) एंटर करा)" at bounding box center [390, 165] width 270 height 30
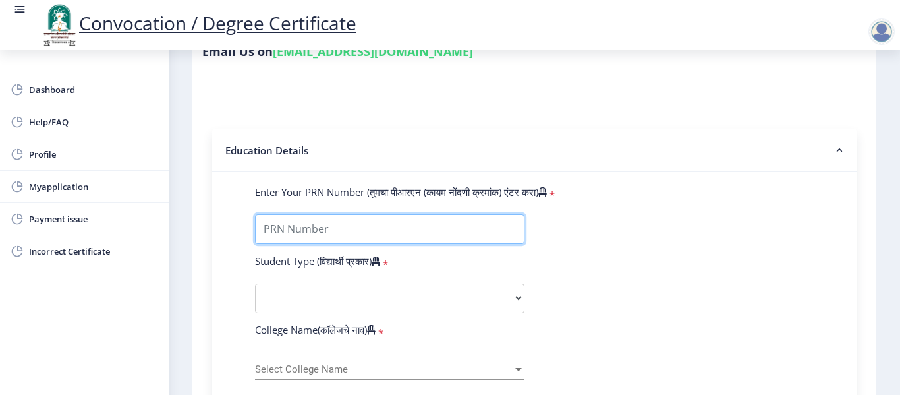
scroll to position [232, 0]
type input "2009032500214827"
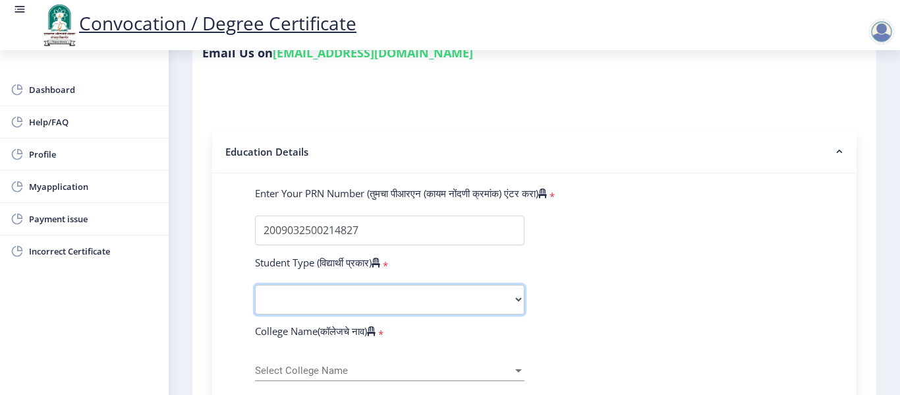
click at [343, 301] on select "Select Student Type Regular External" at bounding box center [390, 300] width 270 height 30
select select "Regular"
click at [255, 285] on select "Select Student Type Regular External" at bounding box center [390, 300] width 270 height 30
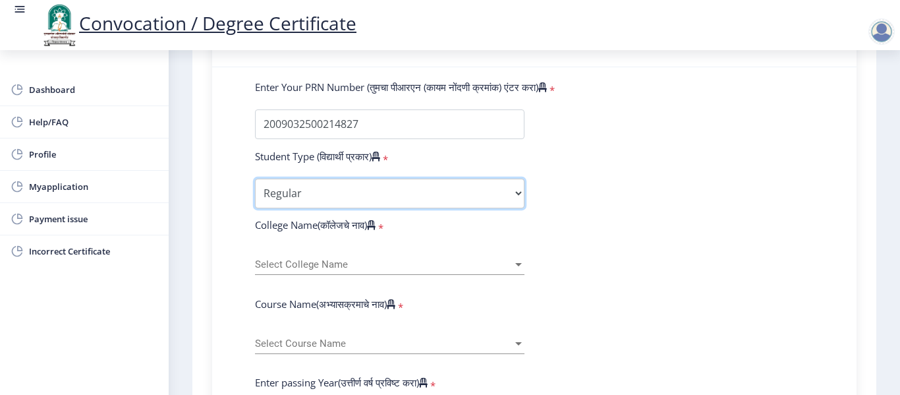
scroll to position [364, 0]
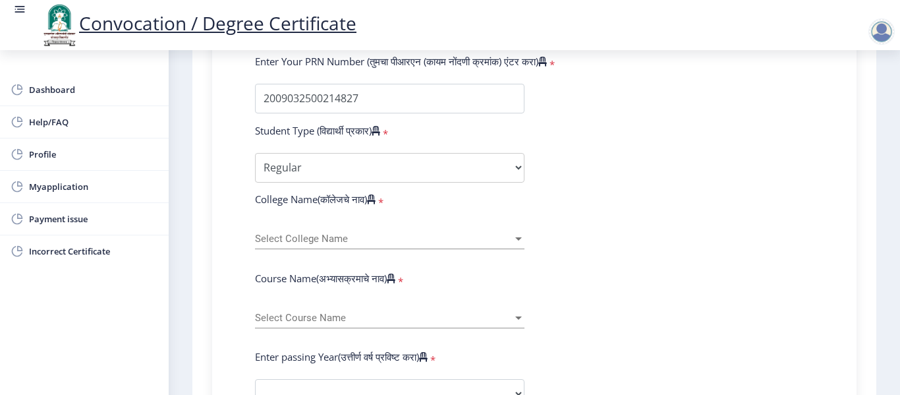
click at [333, 231] on div "Select College Name Select College Name" at bounding box center [390, 235] width 270 height 28
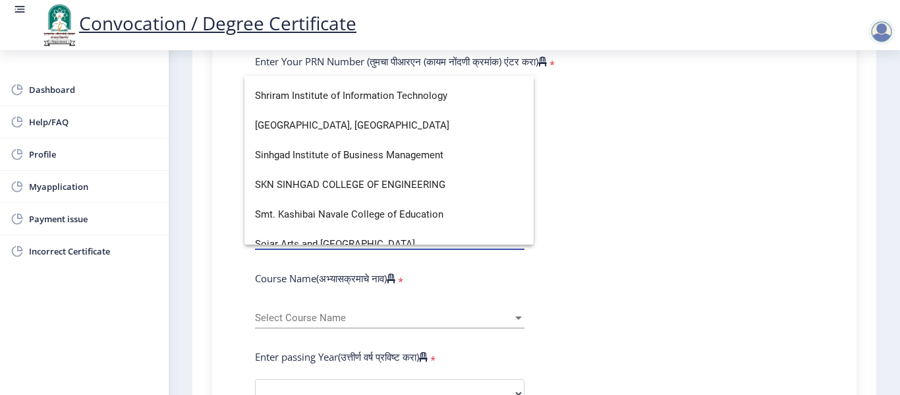
scroll to position [3888, 0]
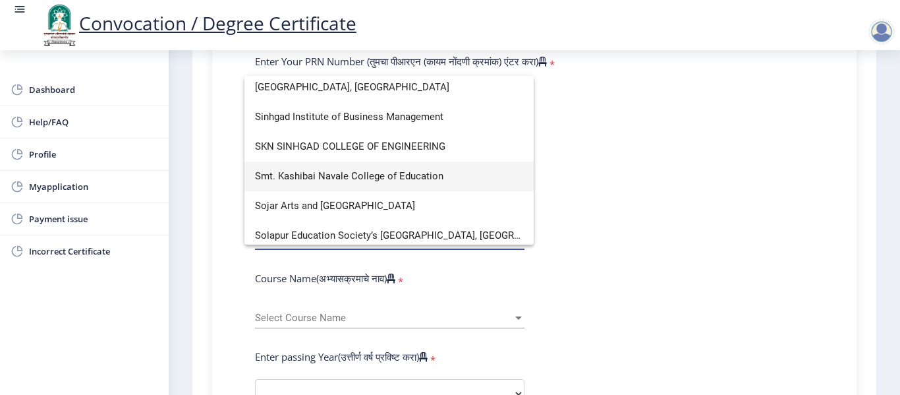
click at [344, 175] on span "Smt. Kashibai Navale College of Education" at bounding box center [389, 176] width 268 height 30
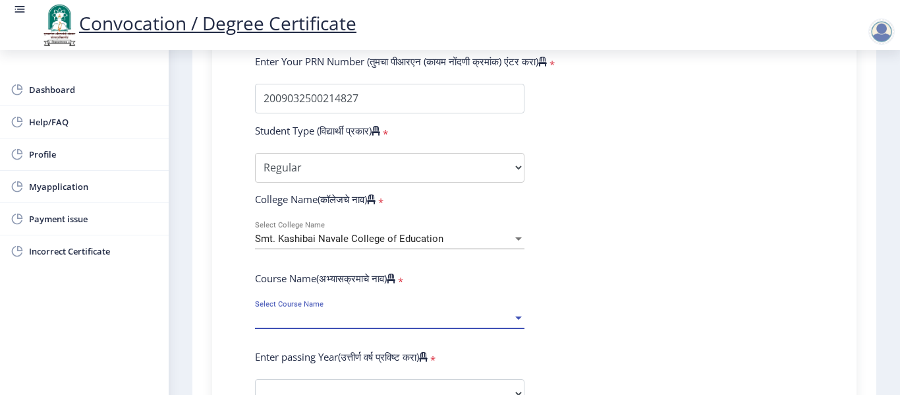
click at [312, 318] on span "Select Course Name" at bounding box center [384, 317] width 258 height 11
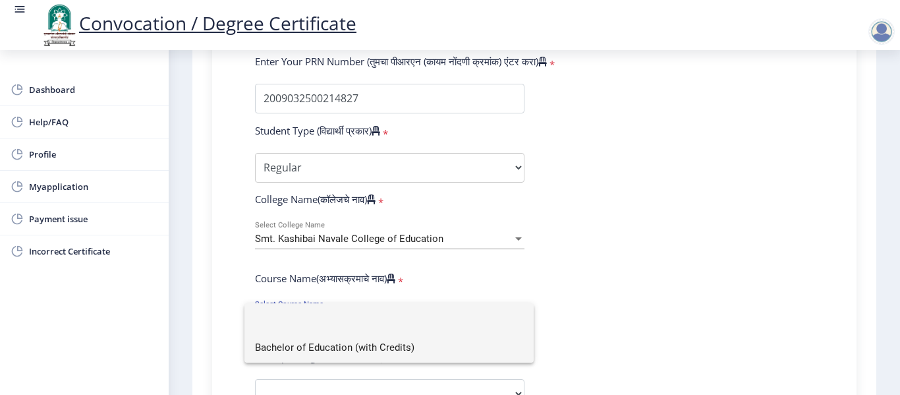
click at [309, 344] on span "Bachelor of Education (with Credits)" at bounding box center [389, 348] width 268 height 30
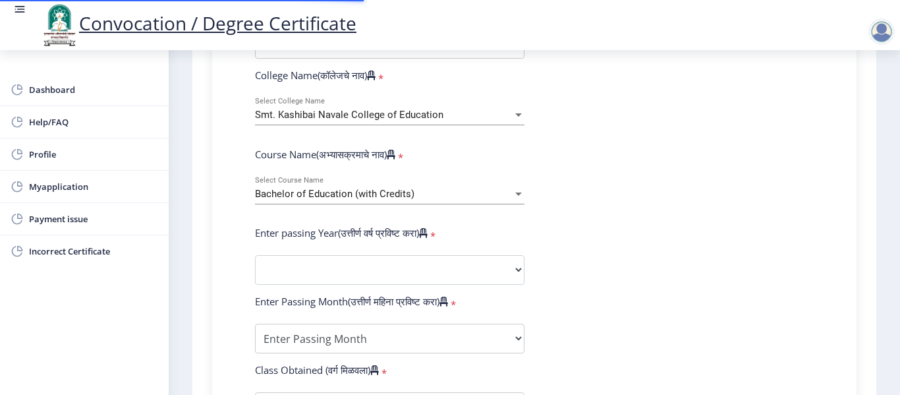
scroll to position [496, 0]
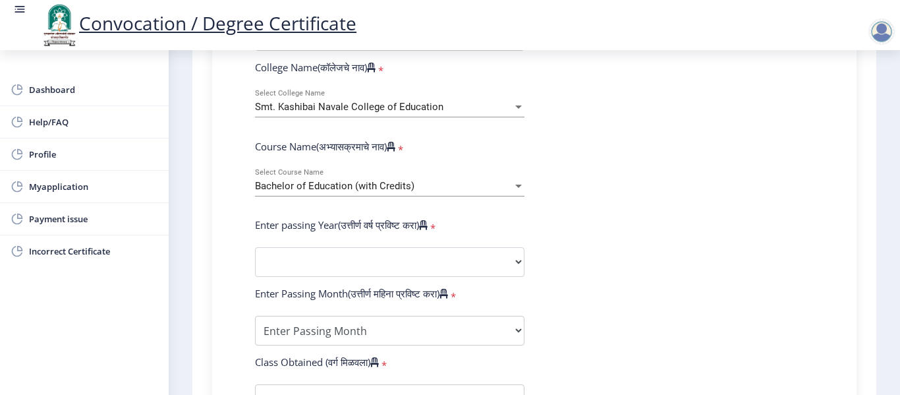
click at [310, 237] on form "Enter Your PRN Number (तुमचा पीआरएन (कायम नोंदणी क्रमांक) एंटर करा) * Student T…" at bounding box center [534, 272] width 579 height 699
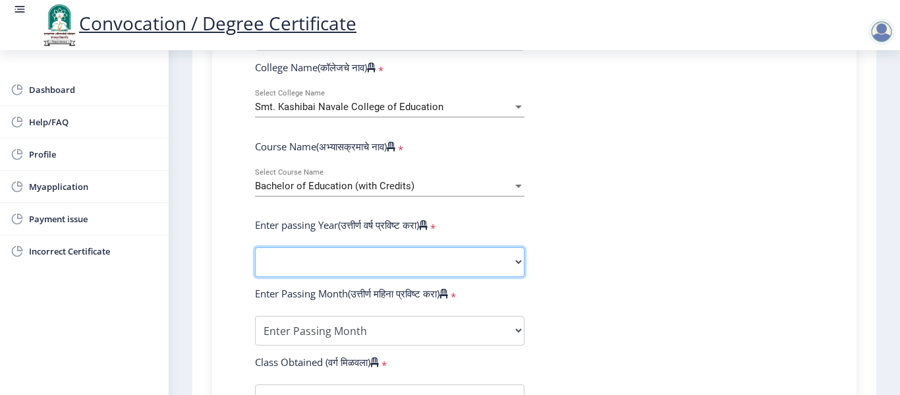
click at [509, 261] on select "2025 2024 2023 2022 2021 2020 2019 2018 2017 2016 2015 2014 2013 2012 2011 2010…" at bounding box center [390, 262] width 270 height 30
select select "2010"
click at [255, 247] on select "2025 2024 2023 2022 2021 2020 2019 2018 2017 2016 2015 2014 2013 2012 2011 2010…" at bounding box center [390, 262] width 270 height 30
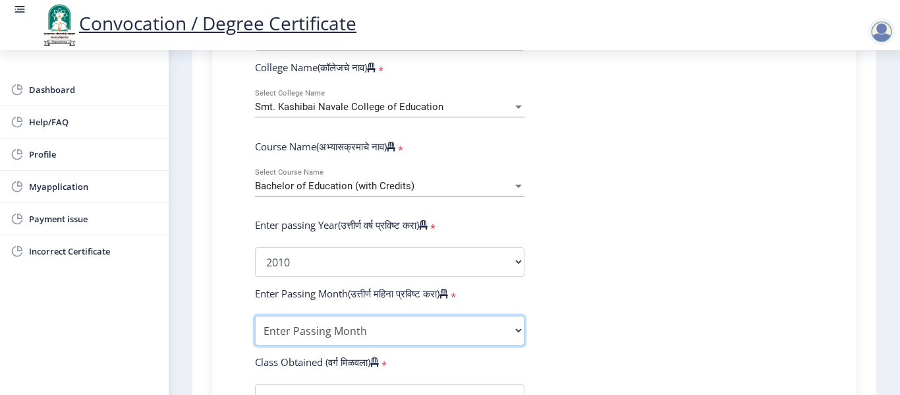
click at [366, 331] on select "Enter Passing Month March April May October November December" at bounding box center [390, 331] width 270 height 30
select select "March"
click at [255, 316] on select "Enter Passing Month March April May October November December" at bounding box center [390, 331] width 270 height 30
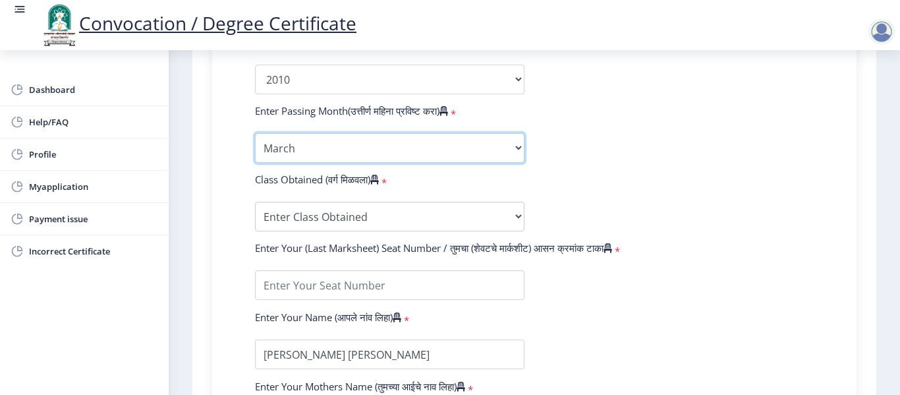
scroll to position [693, 0]
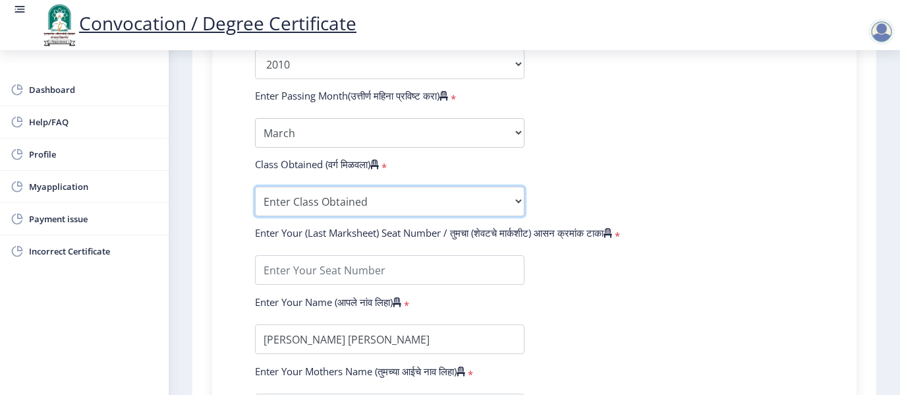
click at [341, 204] on select "Enter Class Obtained FIRST CLASS WITH DISTINCTION FIRST CLASS HIGHER SECOND CLA…" at bounding box center [390, 202] width 270 height 30
select select "FIRST CLASS"
click at [255, 187] on select "Enter Class Obtained FIRST CLASS WITH DISTINCTION FIRST CLASS HIGHER SECOND CLA…" at bounding box center [390, 202] width 270 height 30
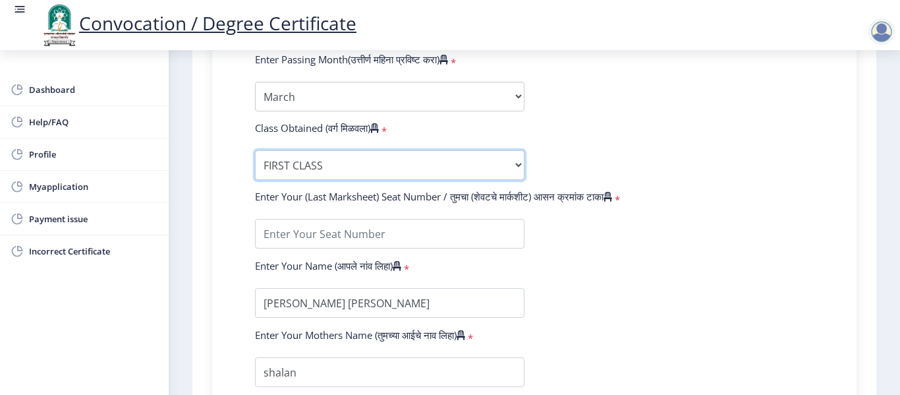
scroll to position [759, 0]
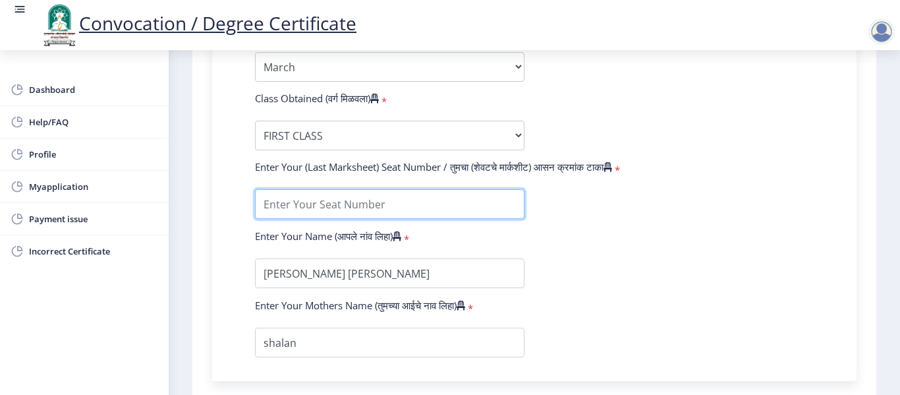
click at [388, 202] on input "textarea" at bounding box center [390, 204] width 270 height 30
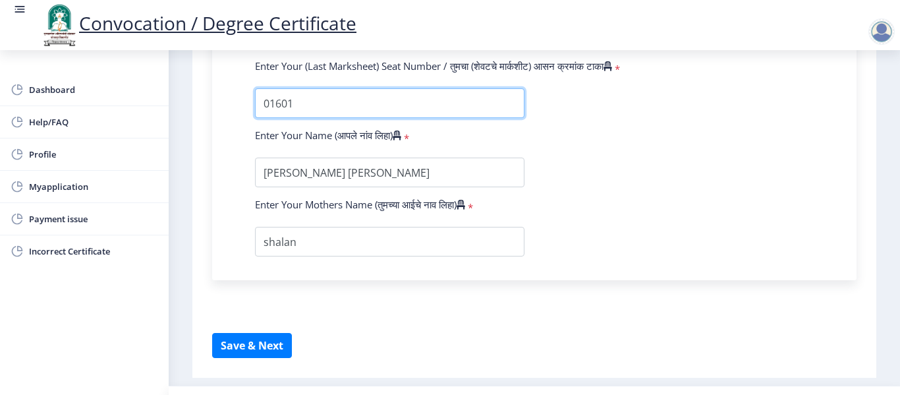
scroll to position [891, 0]
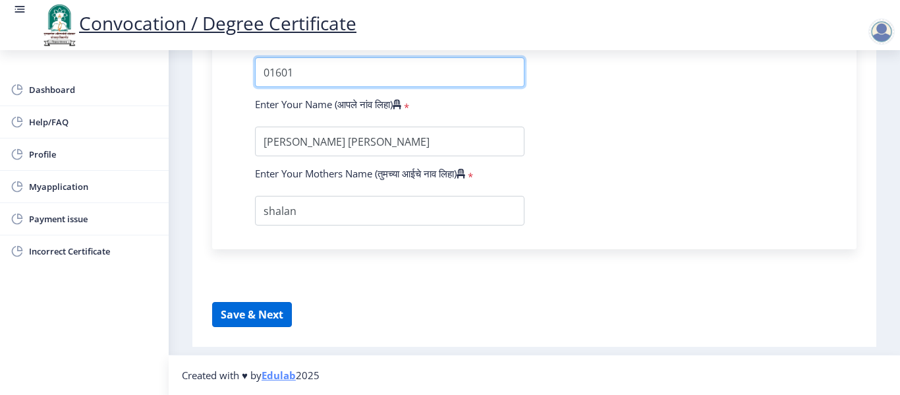
type input "01601"
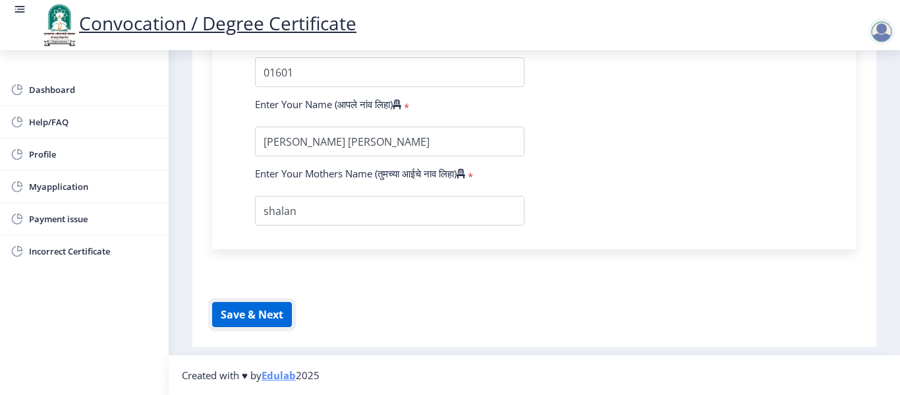
click at [254, 312] on button "Save & Next" at bounding box center [252, 314] width 80 height 25
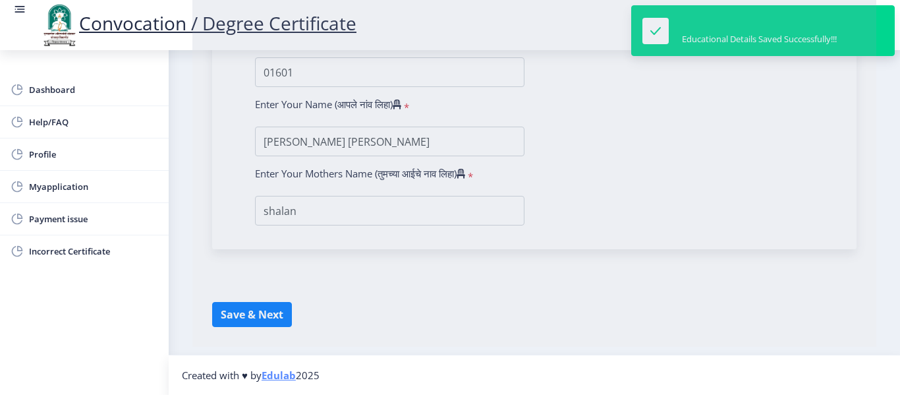
select select
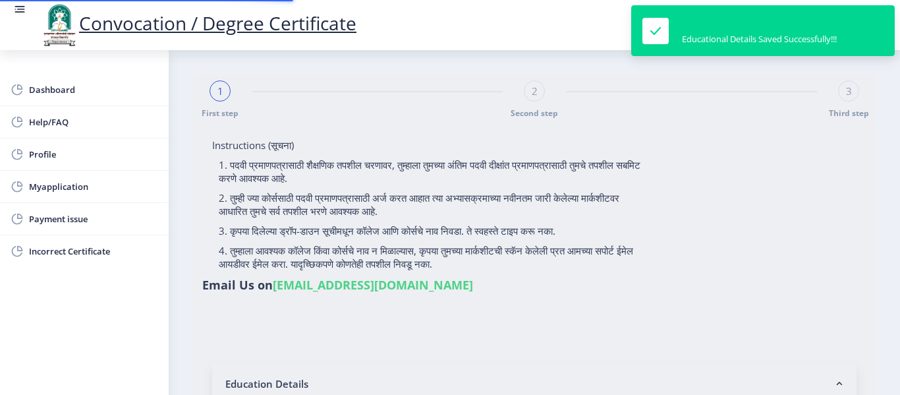
type input "[PERSON_NAME] [PERSON_NAME]"
type input "shalan"
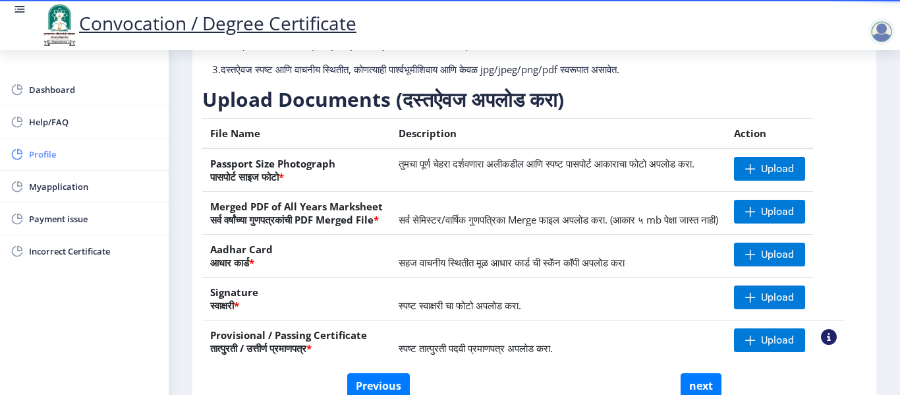
scroll to position [7, 0]
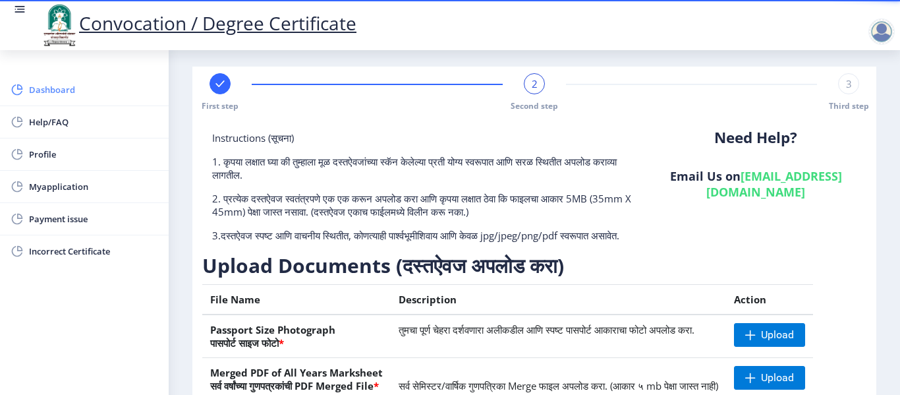
click at [55, 94] on span "Dashboard" at bounding box center [93, 90] width 129 height 16
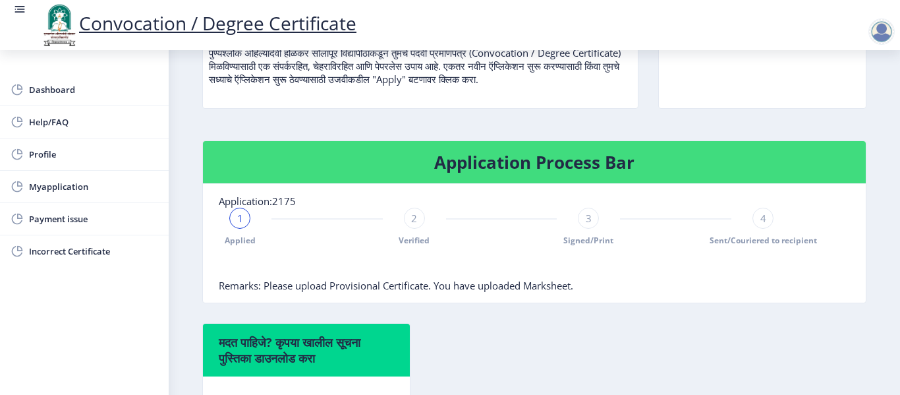
scroll to position [198, 0]
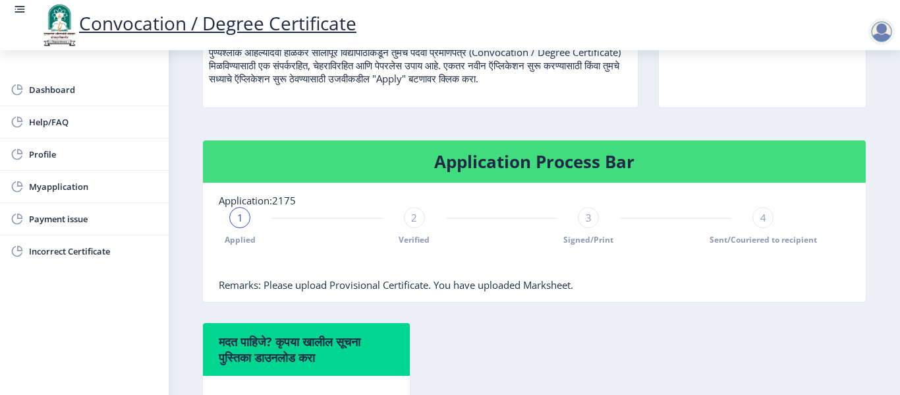
click at [313, 290] on span "Remarks: Please upload Provisional Certificate. You have uploaded Marksheet." at bounding box center [396, 284] width 355 height 13
click at [410, 237] on span "Verified" at bounding box center [414, 239] width 31 height 11
click at [581, 229] on div "3 Signed/Print" at bounding box center [588, 226] width 21 height 38
click at [712, 227] on div "Applied Verified 3 Signed/Print 4 Sent/Couriered to recipient" at bounding box center [501, 226] width 565 height 38
click at [410, 223] on rect at bounding box center [414, 217] width 13 height 13
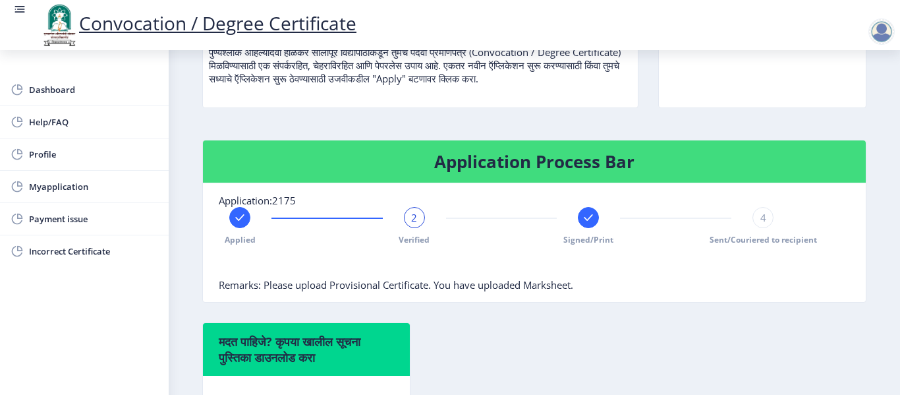
click at [594, 222] on div at bounding box center [588, 217] width 21 height 21
click at [589, 222] on span "3" at bounding box center [589, 217] width 6 height 13
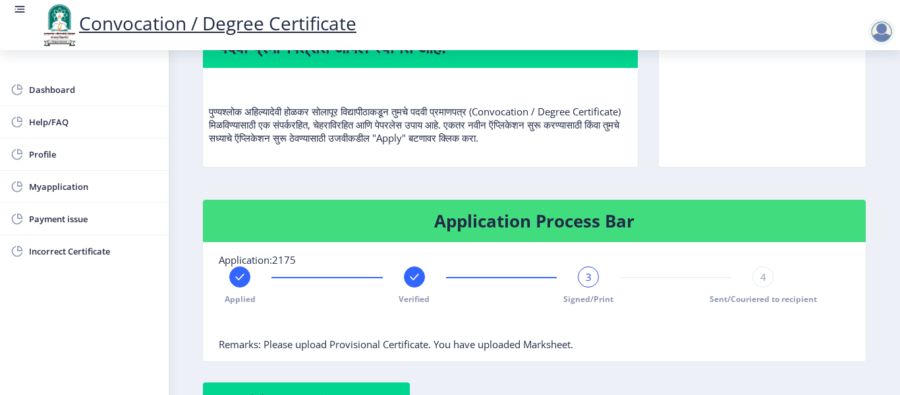
scroll to position [132, 0]
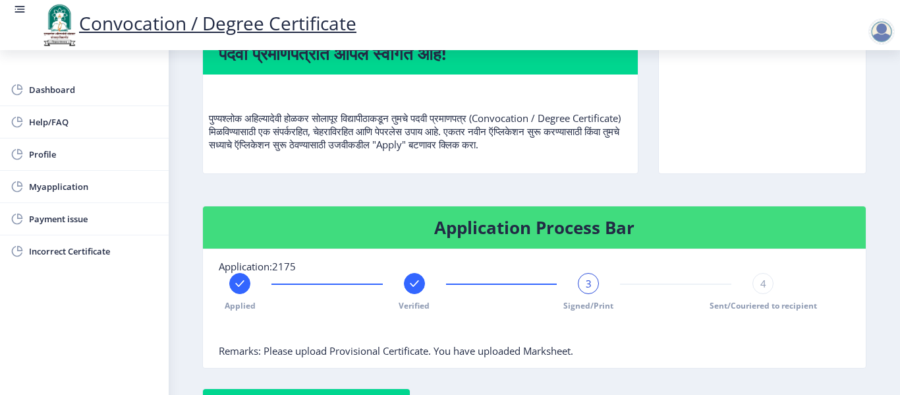
click at [363, 272] on nb-card-body "Application:2175 Applied Verified 3 Signed/Print 4 Sent/Couriered to recipient …" at bounding box center [534, 308] width 663 height 119
click at [55, 182] on span "Myapplication" at bounding box center [93, 187] width 129 height 16
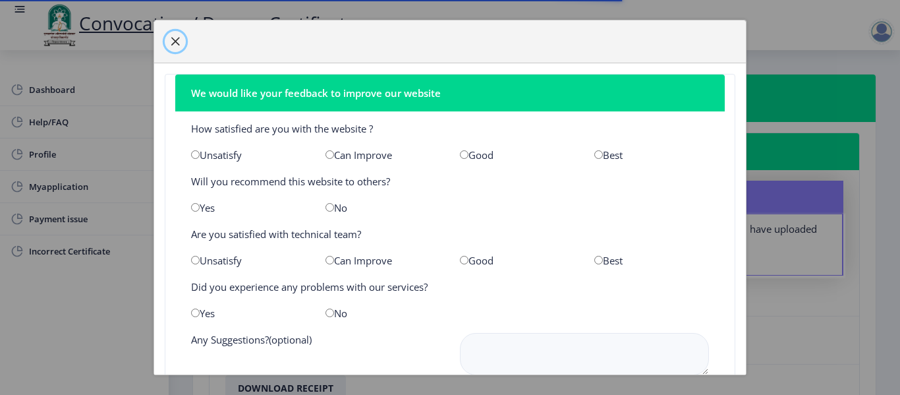
click at [172, 42] on span "button" at bounding box center [175, 41] width 11 height 11
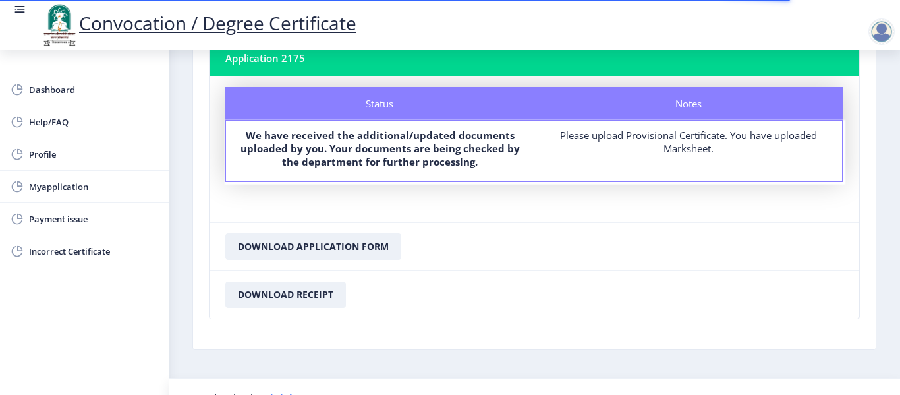
scroll to position [117, 0]
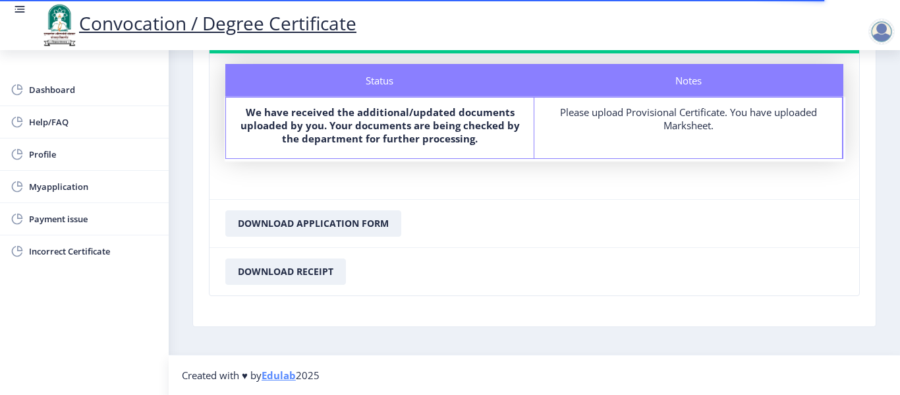
click at [708, 116] on div "Please upload Provisional Certificate. You have uploaded Marksheet." at bounding box center [688, 118] width 284 height 26
click at [711, 140] on div "Notes Please upload Provisional Certificate. You have uploaded Marksheet." at bounding box center [688, 128] width 308 height 61
click at [382, 135] on b "We have received the additional/updated documents uploaded by you. Your documen…" at bounding box center [380, 125] width 279 height 40
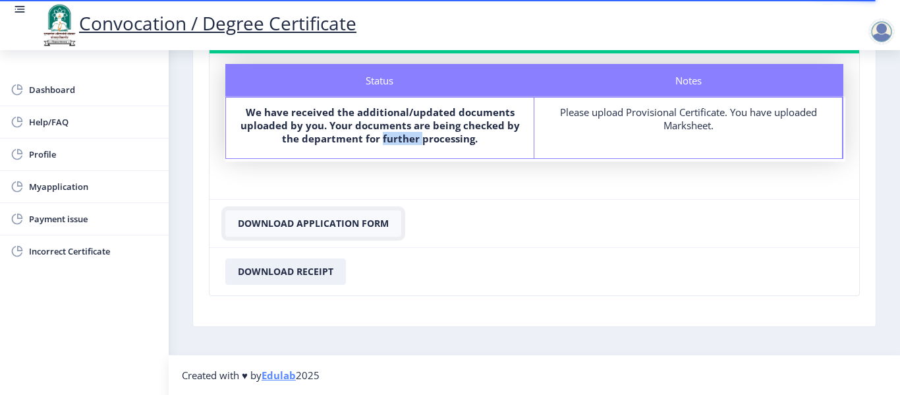
click at [357, 225] on button "Download Application Form" at bounding box center [313, 223] width 176 height 26
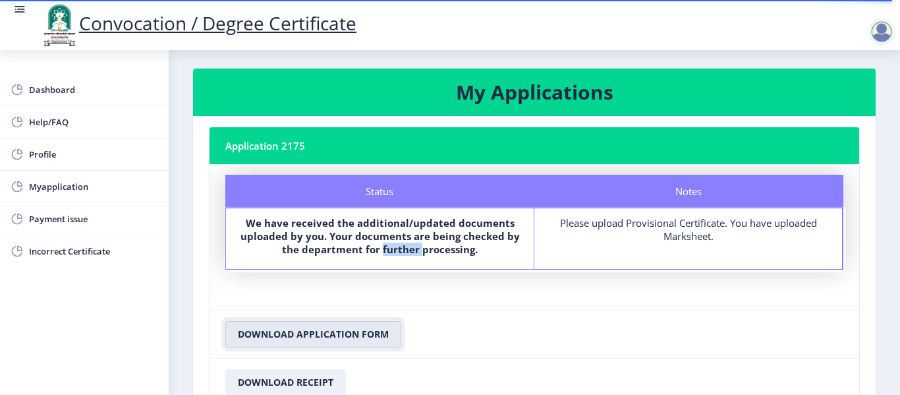
scroll to position [0, 0]
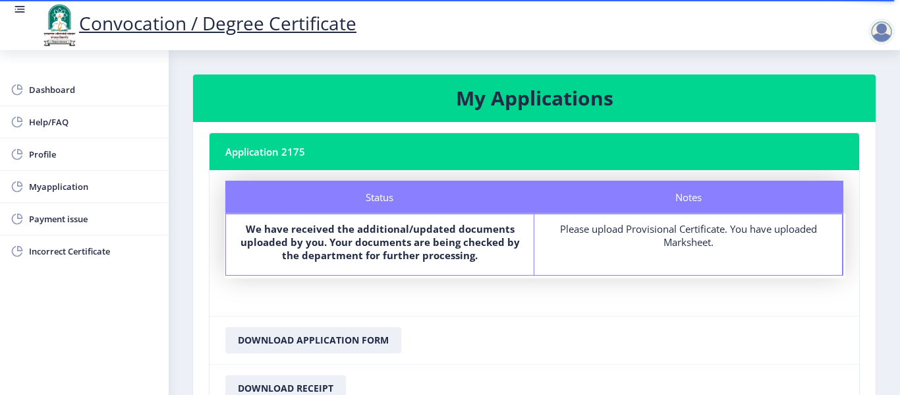
click at [674, 237] on div "Please upload Provisional Certificate. You have uploaded Marksheet." at bounding box center [688, 235] width 284 height 26
click at [51, 155] on span "Profile" at bounding box center [93, 154] width 129 height 16
select select
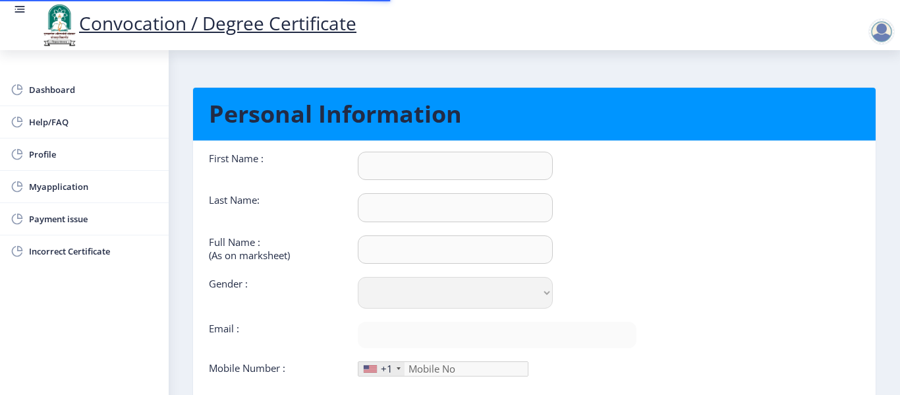
type input "[PERSON_NAME]"
type input "pawar"
type input "[PERSON_NAME] [PERSON_NAME]"
select select "[DEMOGRAPHIC_DATA]"
type input "[EMAIL_ADDRESS][DOMAIN_NAME]"
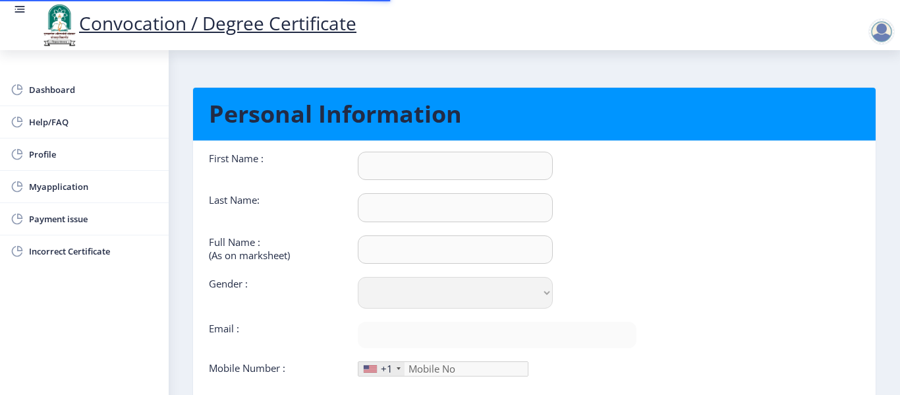
type input "7507443847"
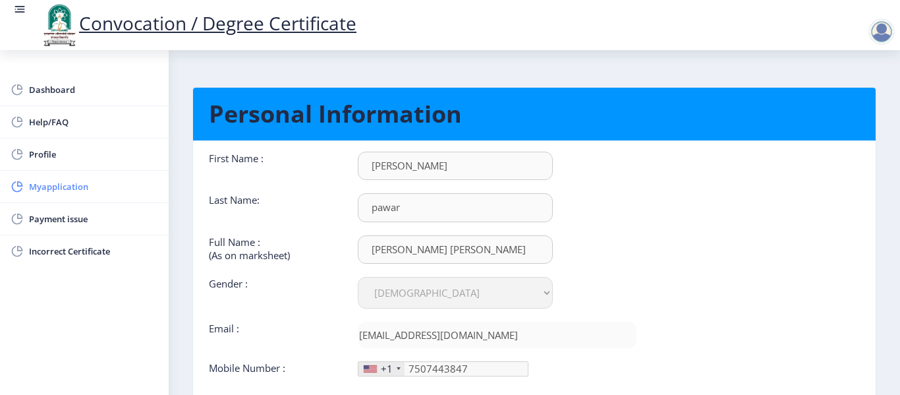
click at [61, 190] on span "Myapplication" at bounding box center [93, 187] width 129 height 16
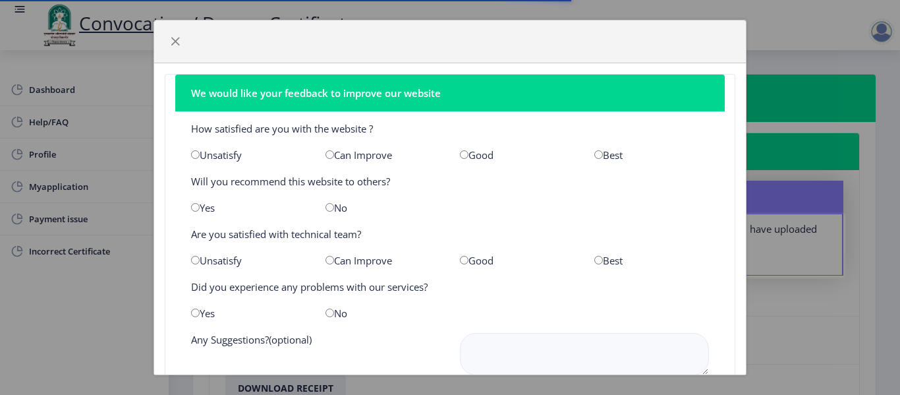
click at [838, 62] on div "We would like your feedback to improve our website How satisfied are you with t…" at bounding box center [450, 197] width 900 height 395
click at [175, 38] on span "button" at bounding box center [175, 41] width 11 height 11
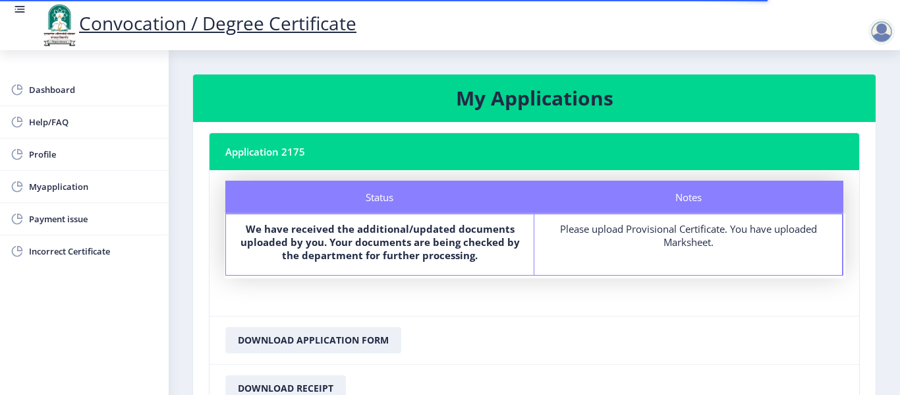
click at [689, 235] on div "Please upload Provisional Certificate. You have uploaded Marksheet." at bounding box center [688, 235] width 284 height 26
click at [884, 27] on div at bounding box center [882, 31] width 26 height 26
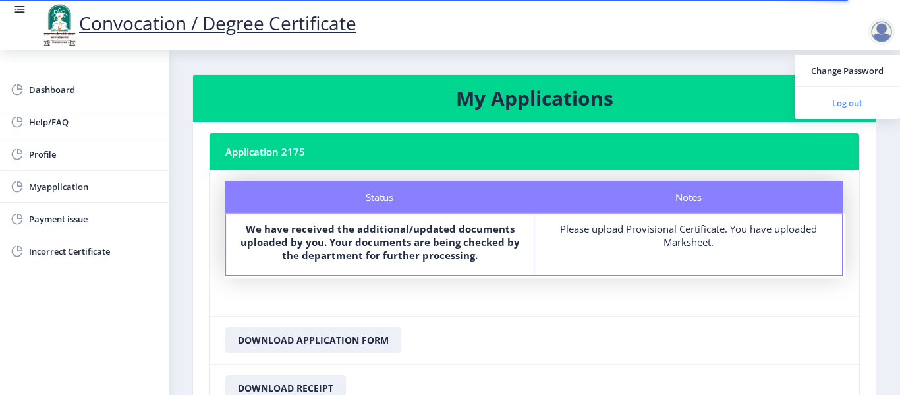
click at [867, 105] on span "Log out" at bounding box center [847, 103] width 84 height 16
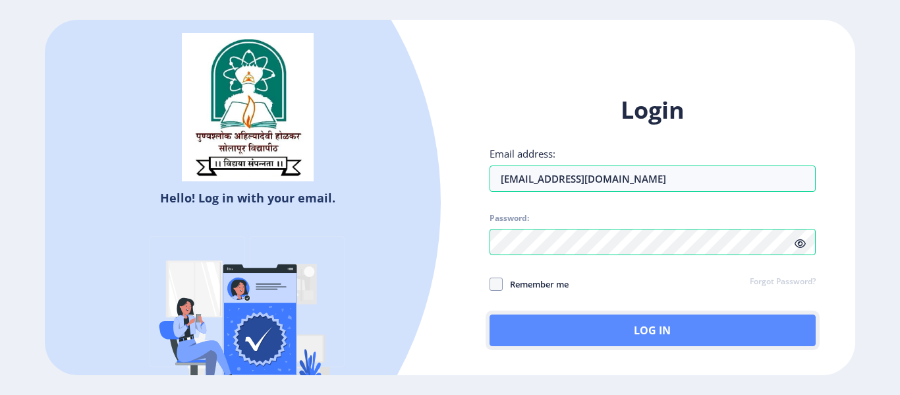
click at [640, 328] on button "Log In" at bounding box center [653, 330] width 326 height 32
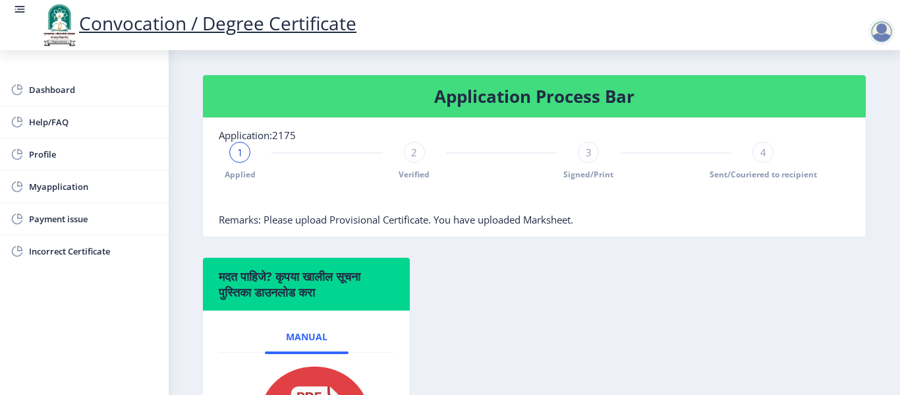
scroll to position [264, 0]
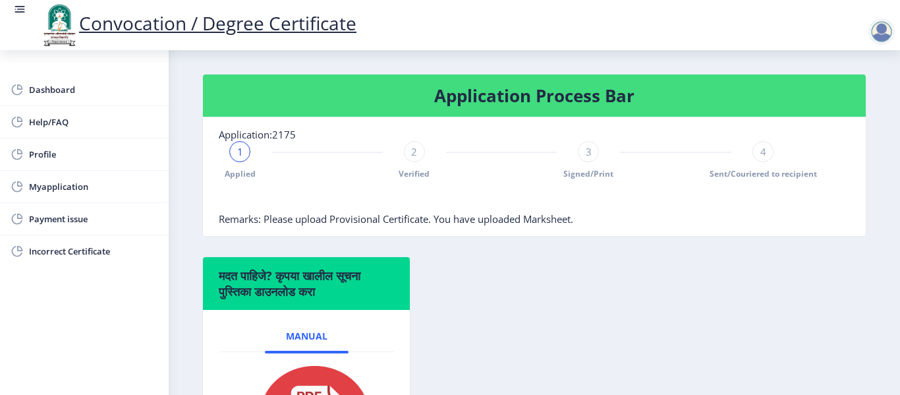
click at [416, 171] on span "Verified" at bounding box center [414, 173] width 31 height 11
click at [602, 150] on div "Applied 2 Verified 3 Signed/Print 4 Sent/Couriered to recipient" at bounding box center [501, 160] width 565 height 38
click at [241, 156] on rect at bounding box center [239, 151] width 13 height 13
click at [409, 148] on rect at bounding box center [414, 151] width 13 height 13
click at [590, 159] on div "3" at bounding box center [588, 151] width 21 height 21
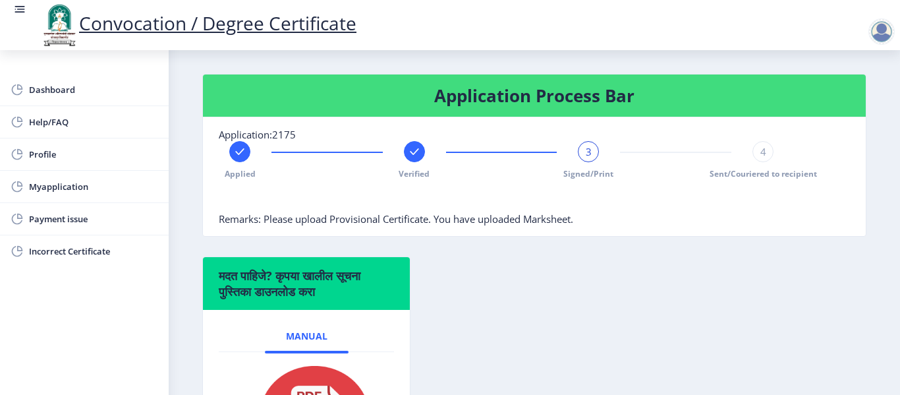
click at [704, 207] on div at bounding box center [501, 199] width 565 height 26
click at [583, 164] on div "3 Signed/Print" at bounding box center [588, 160] width 21 height 38
click at [587, 152] on span "3" at bounding box center [589, 151] width 6 height 13
click at [770, 154] on div "4" at bounding box center [763, 151] width 21 height 21
click at [761, 153] on span "4" at bounding box center [764, 151] width 6 height 13
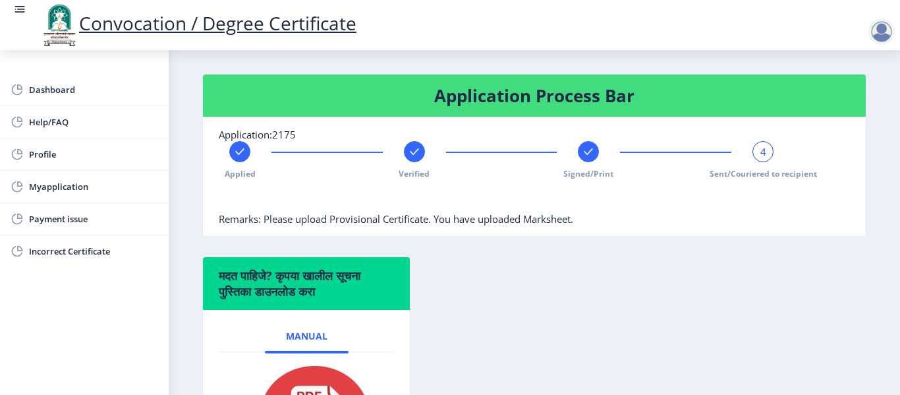
click at [761, 153] on span "4" at bounding box center [764, 151] width 6 height 13
click at [48, 150] on span "Profile" at bounding box center [93, 154] width 129 height 16
select select
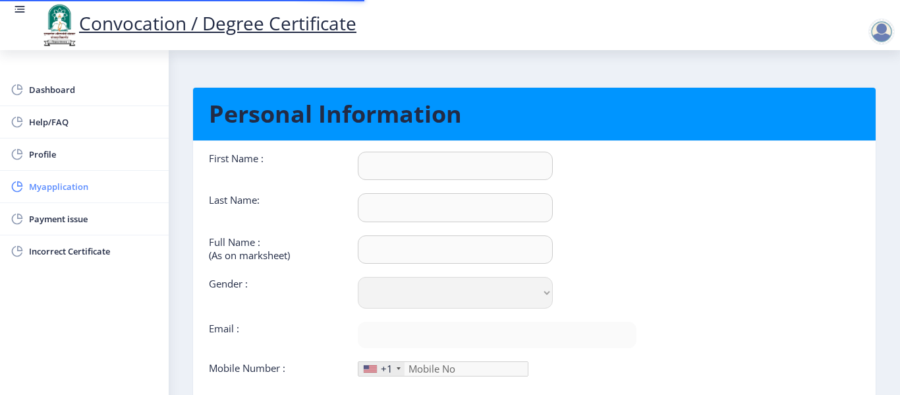
type input "[PERSON_NAME]"
type input "pawar"
type input "[PERSON_NAME] [PERSON_NAME]"
select select "[DEMOGRAPHIC_DATA]"
type input "[EMAIL_ADDRESS][DOMAIN_NAME]"
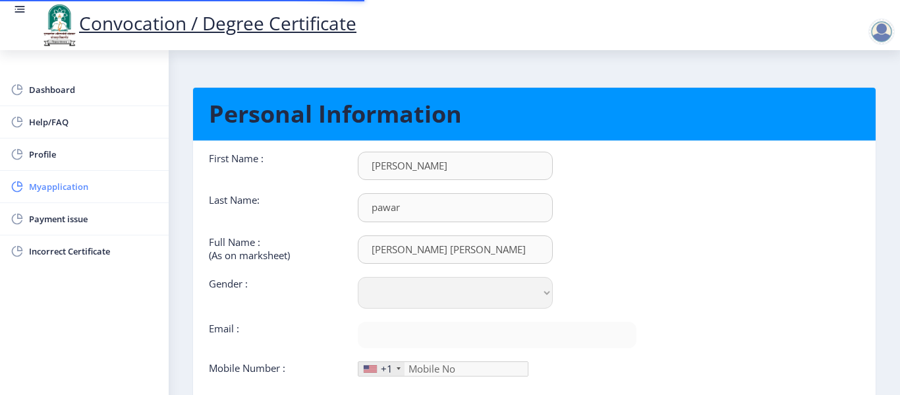
type input "7507443847"
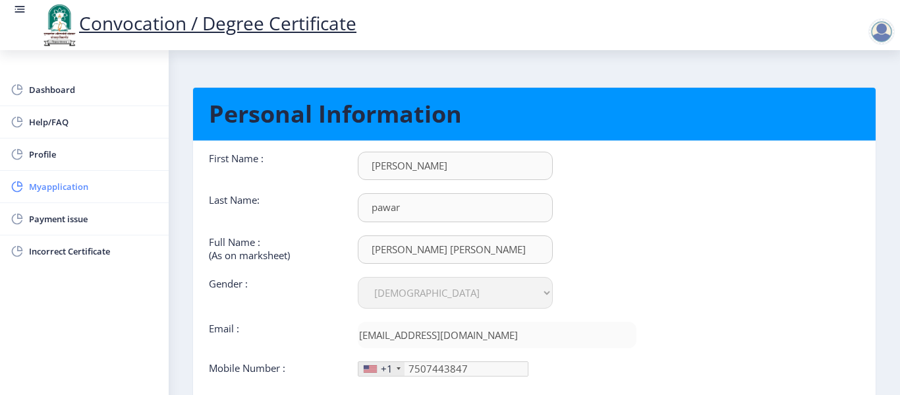
click at [59, 177] on link "Myapplication" at bounding box center [84, 187] width 169 height 32
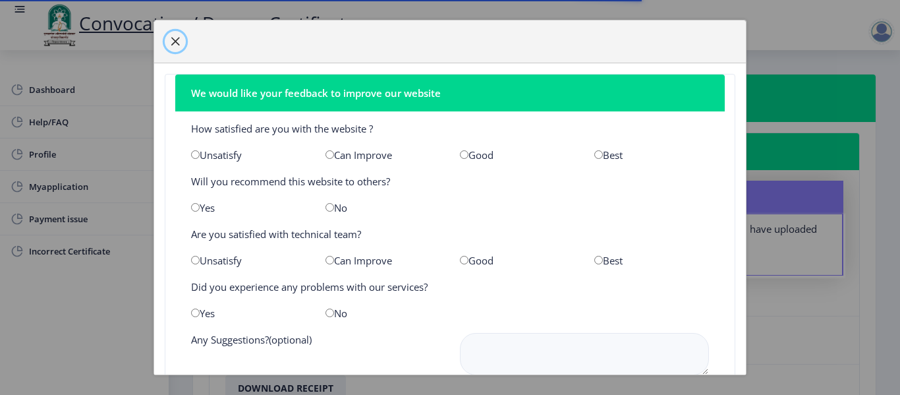
click at [179, 44] on span "button" at bounding box center [175, 41] width 11 height 11
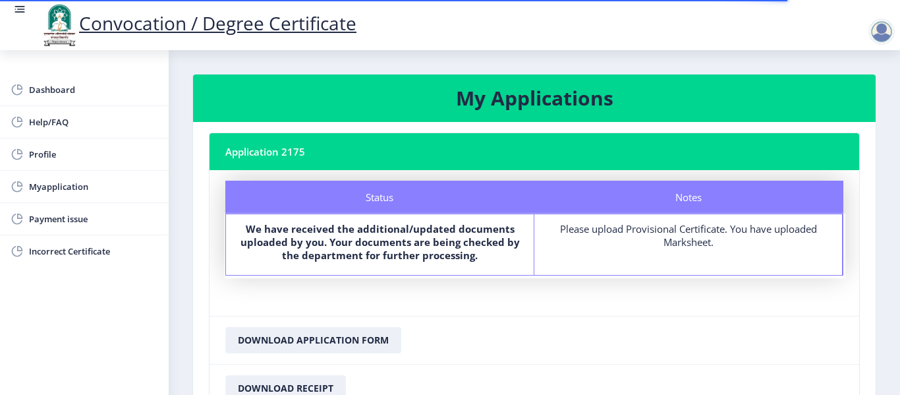
click at [665, 229] on div "Please upload Provisional Certificate. You have uploaded Marksheet." at bounding box center [688, 235] width 284 height 26
click at [633, 266] on div "Notes Please upload Provisional Certificate. You have uploaded Marksheet." at bounding box center [688, 244] width 308 height 61
click at [371, 344] on button "Download Application Form" at bounding box center [313, 340] width 176 height 26
click at [703, 240] on div "Please upload Provisional Certificate. You have uploaded Marksheet." at bounding box center [688, 235] width 284 height 26
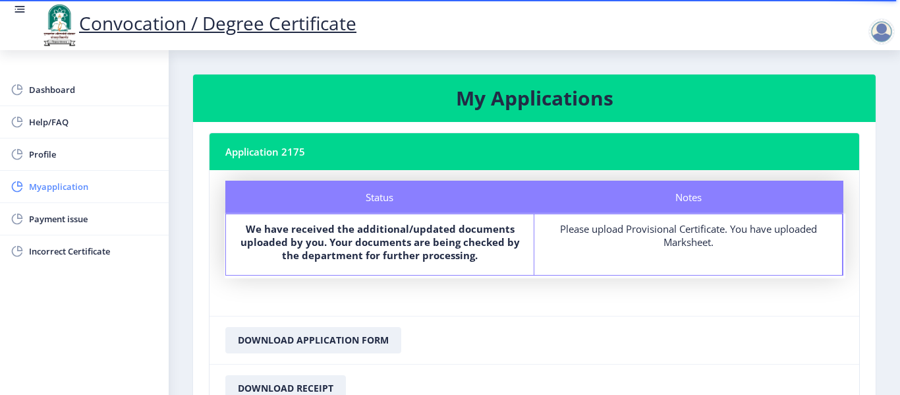
click at [59, 192] on span "Myapplication" at bounding box center [93, 187] width 129 height 16
click at [424, 248] on b "We have received the additional/updated documents uploaded by you. Your documen…" at bounding box center [380, 242] width 279 height 40
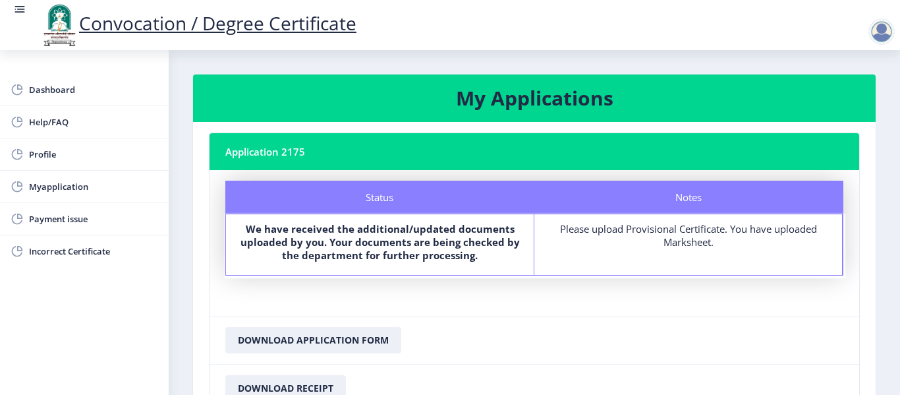
click at [440, 262] on div "We have received the additional/updated documents uploaded by you. Your documen…" at bounding box center [380, 244] width 284 height 45
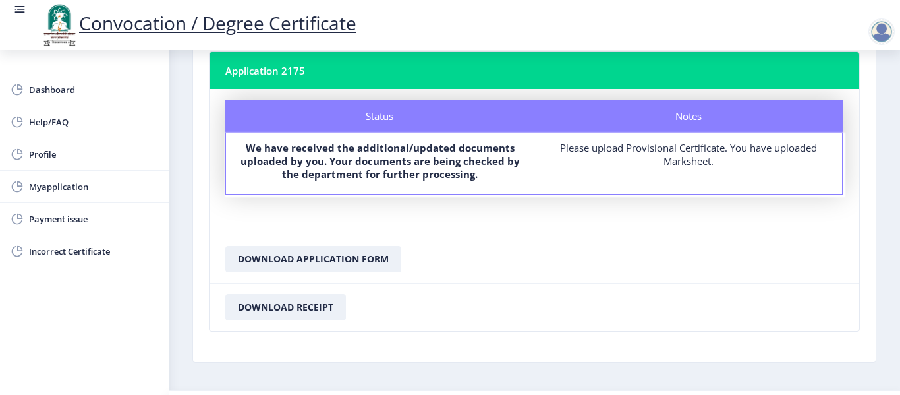
scroll to position [117, 0]
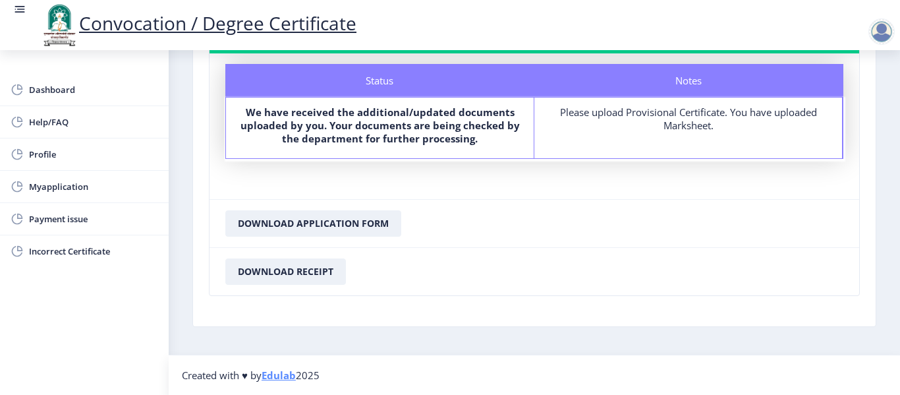
click at [704, 127] on div "Please upload Provisional Certificate. You have uploaded Marksheet." at bounding box center [688, 118] width 284 height 26
click at [75, 191] on span "Myapplication" at bounding box center [93, 187] width 129 height 16
click at [93, 256] on span "Incorrect Certificate" at bounding box center [93, 251] width 129 height 16
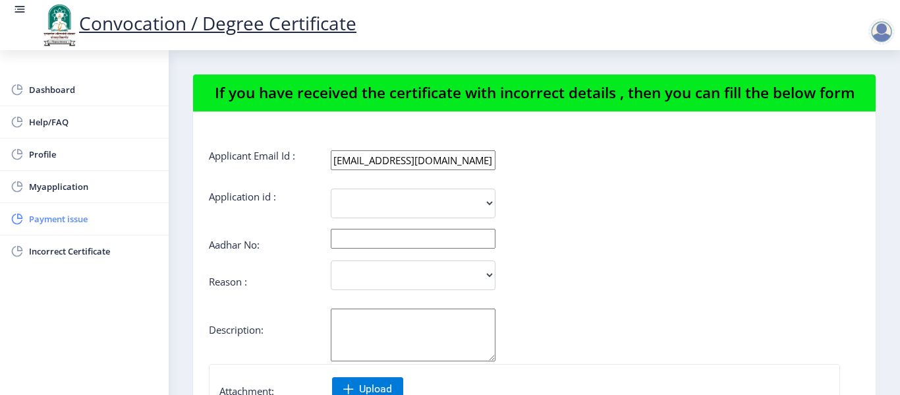
click at [72, 217] on span "Payment issue" at bounding box center [93, 219] width 129 height 16
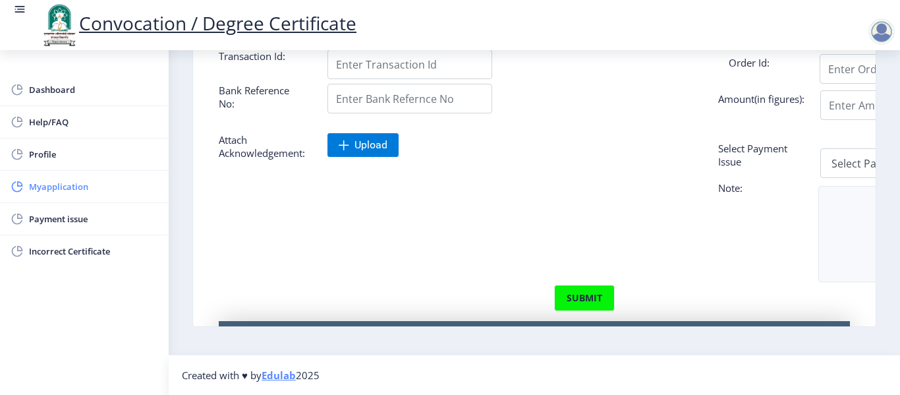
click at [24, 189] on link "Myapplication" at bounding box center [84, 187] width 169 height 32
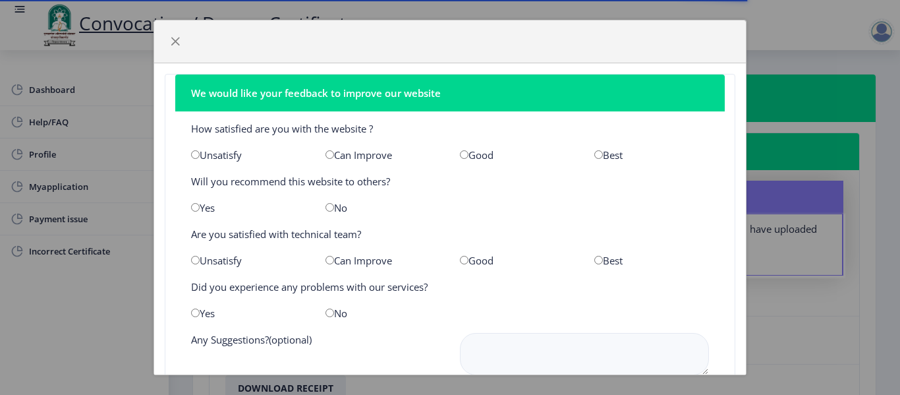
click at [460, 155] on input "radio" at bounding box center [464, 154] width 9 height 9
radio input "true"
click at [328, 210] on input "radio" at bounding box center [330, 207] width 9 height 9
radio input "true"
drag, startPoint x: 461, startPoint y: 256, endPoint x: 375, endPoint y: 285, distance: 90.9
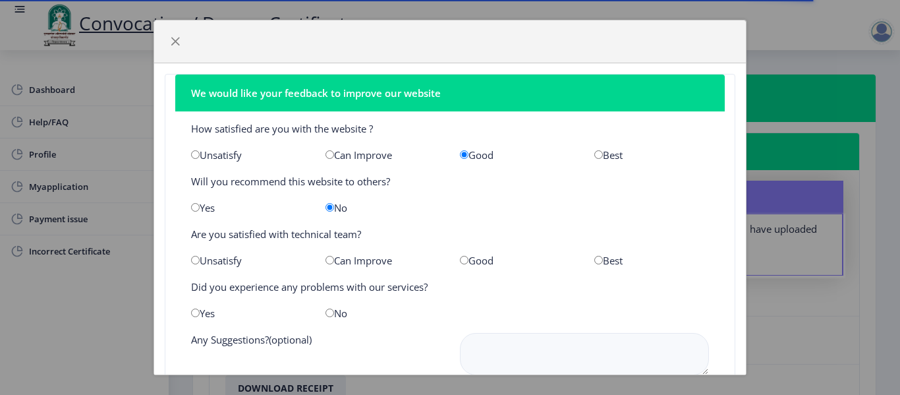
click at [461, 257] on input "radio" at bounding box center [464, 260] width 9 height 9
radio input "true"
click at [329, 312] on input "radio" at bounding box center [330, 312] width 9 height 9
radio input "true"
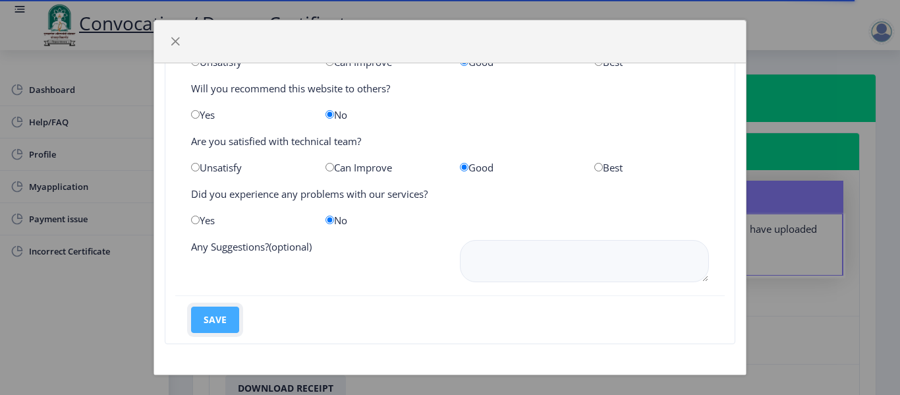
click at [216, 315] on button "save" at bounding box center [215, 319] width 48 height 26
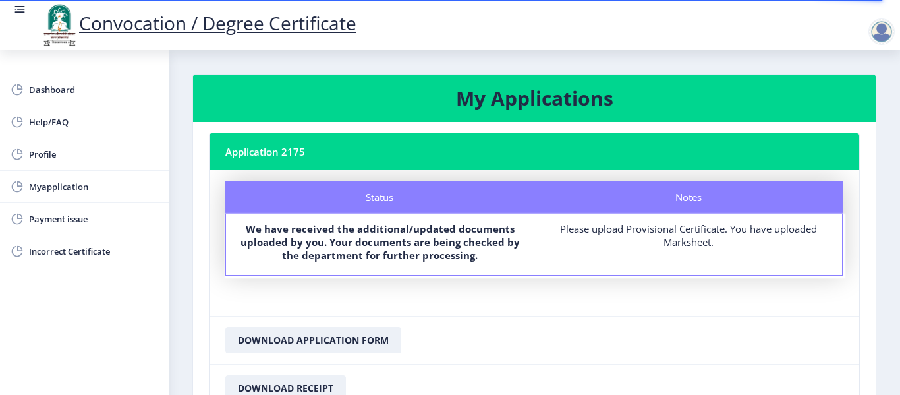
click at [698, 245] on div "Please upload Provisional Certificate. You have uploaded Marksheet." at bounding box center [688, 235] width 284 height 26
click at [641, 260] on div "Notes Please upload Provisional Certificate. You have uploaded Marksheet." at bounding box center [688, 244] width 308 height 61
click at [466, 261] on b "We have received the additional/updated documents uploaded by you. Your documen…" at bounding box center [380, 242] width 279 height 40
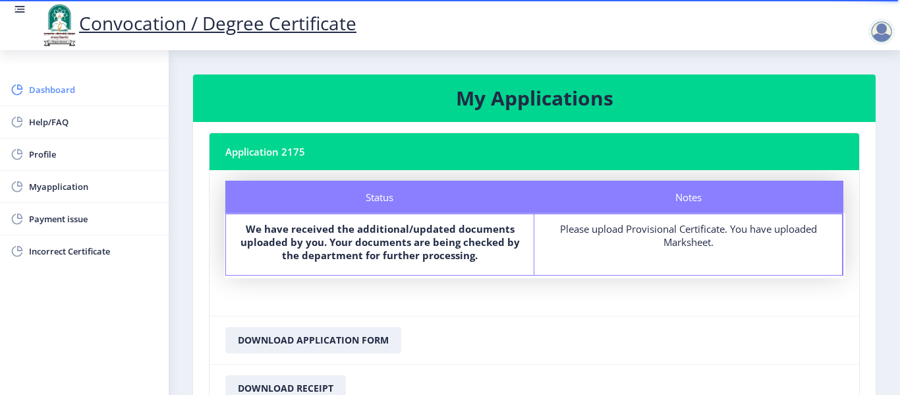
click at [64, 86] on span "Dashboard" at bounding box center [93, 90] width 129 height 16
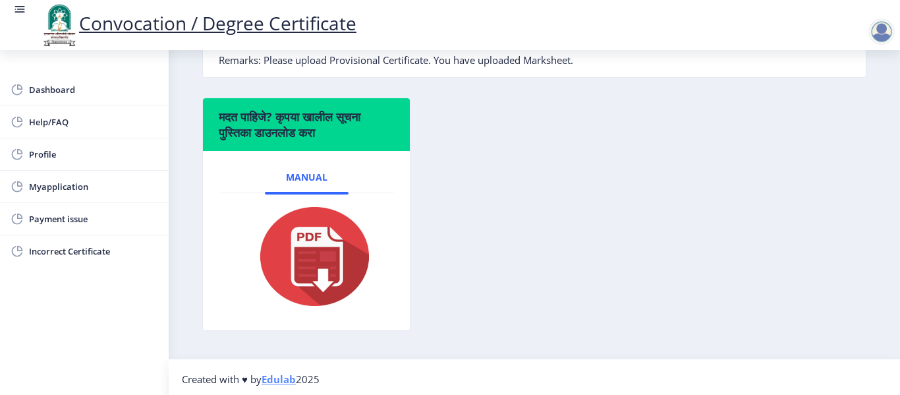
scroll to position [426, 0]
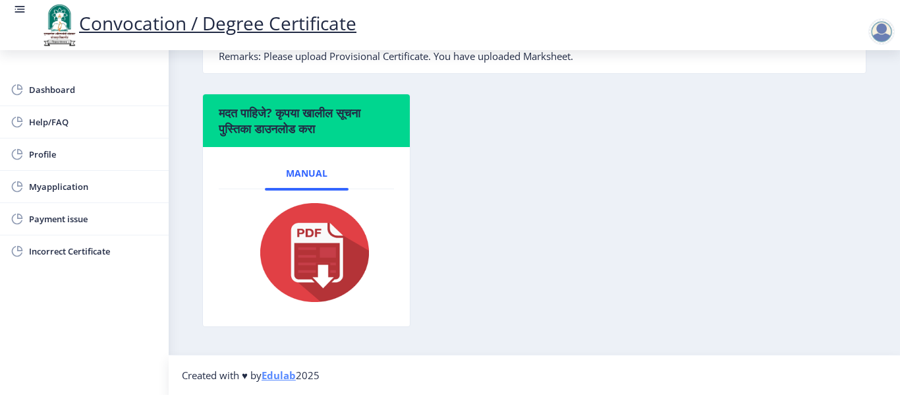
click at [546, 59] on span "Remarks: Please upload Provisional Certificate. You have uploaded Marksheet." at bounding box center [396, 55] width 355 height 13
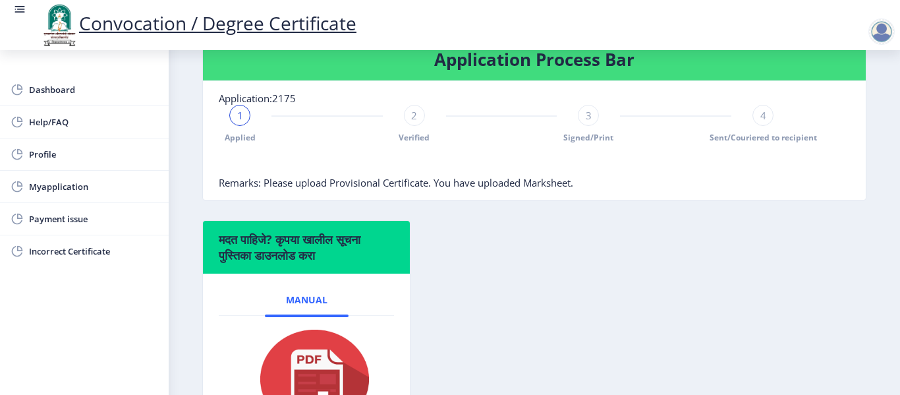
scroll to position [295, 0]
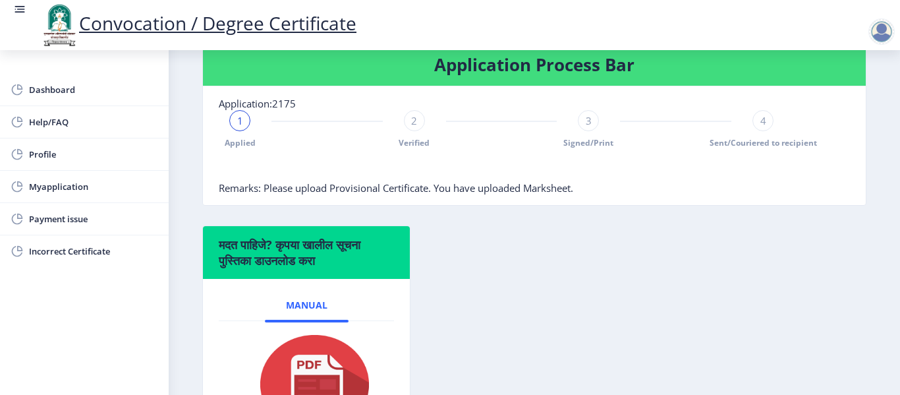
click at [413, 132] on div "2 Verified" at bounding box center [414, 129] width 21 height 38
click at [47, 151] on span "Profile" at bounding box center [93, 154] width 129 height 16
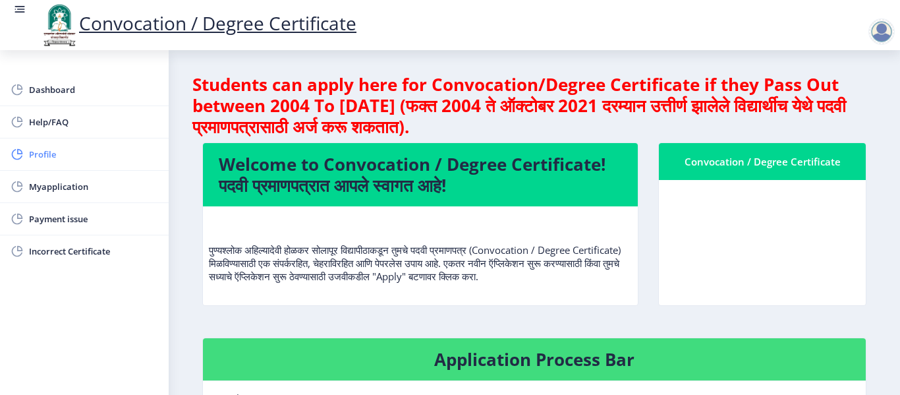
select select
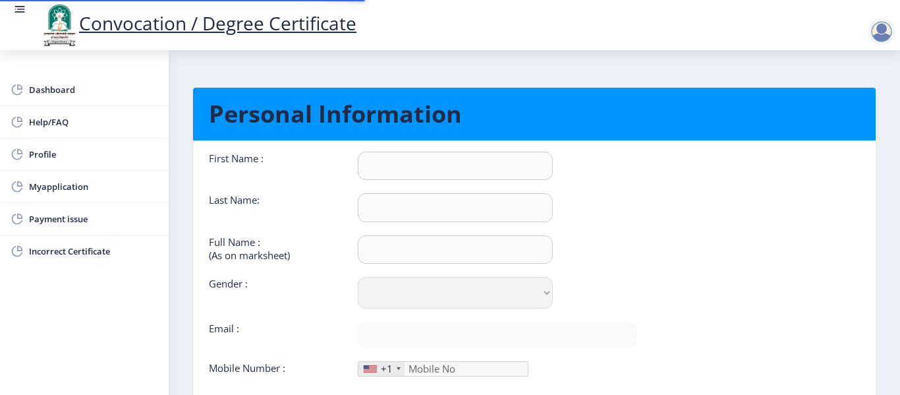
type input "[PERSON_NAME]"
type input "pawar"
type input "[PERSON_NAME] [PERSON_NAME]"
select select "[DEMOGRAPHIC_DATA]"
type input "[EMAIL_ADDRESS][DOMAIN_NAME]"
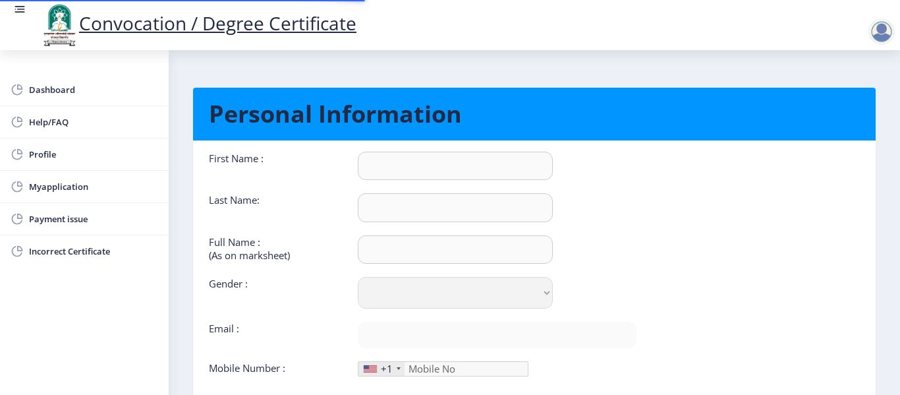
type input "7507443847"
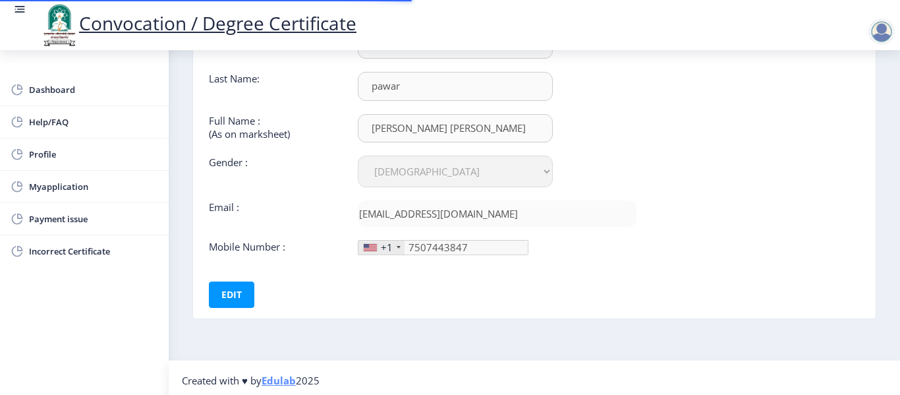
scroll to position [127, 0]
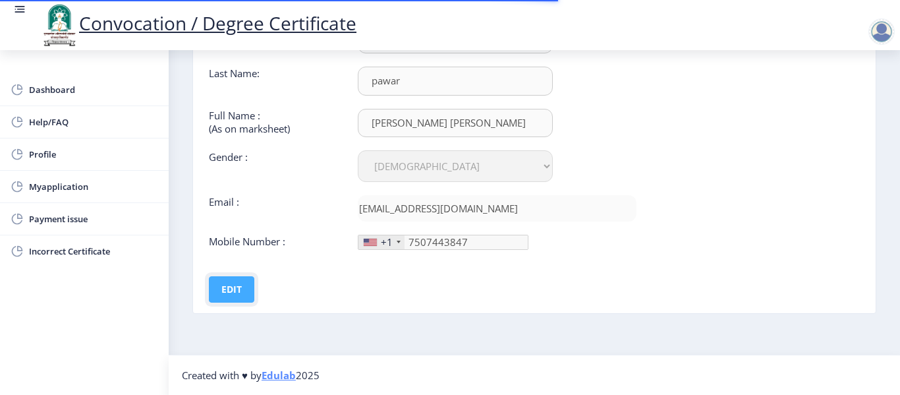
click at [227, 293] on button "Edit" at bounding box center [231, 289] width 45 height 26
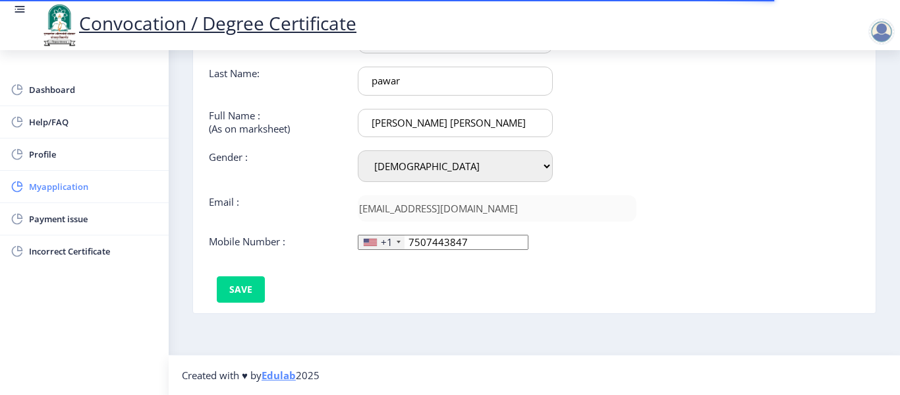
click at [56, 190] on span "Myapplication" at bounding box center [93, 187] width 129 height 16
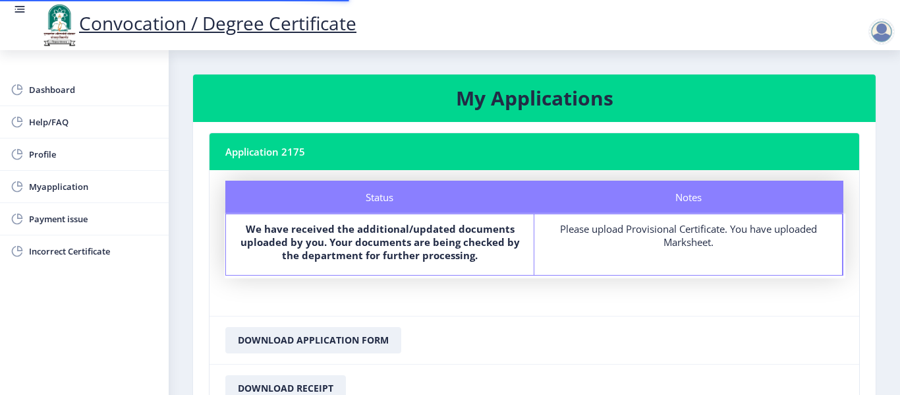
click at [674, 231] on div "Please upload Provisional Certificate. You have uploaded Marksheet." at bounding box center [688, 235] width 284 height 26
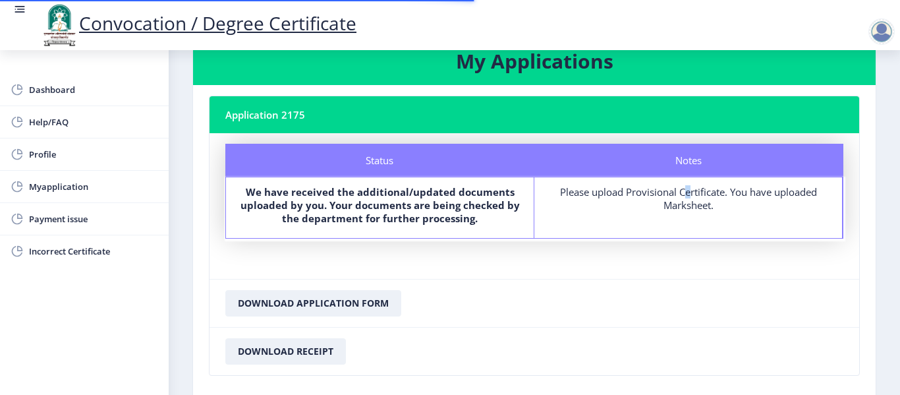
scroll to position [117, 0]
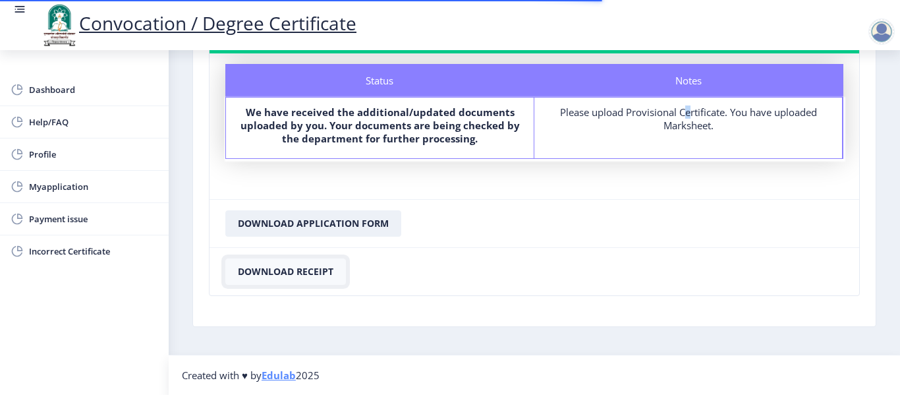
click at [312, 274] on button "Download Receipt" at bounding box center [285, 271] width 121 height 26
click at [295, 269] on button "Download Receipt" at bounding box center [285, 271] width 121 height 26
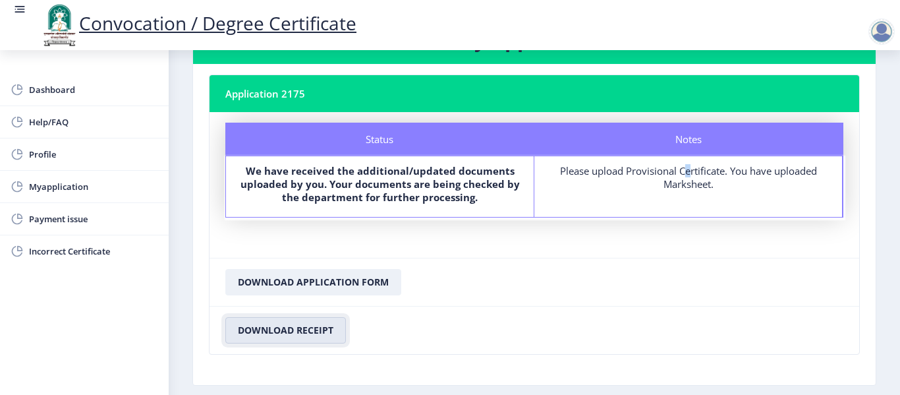
scroll to position [0, 0]
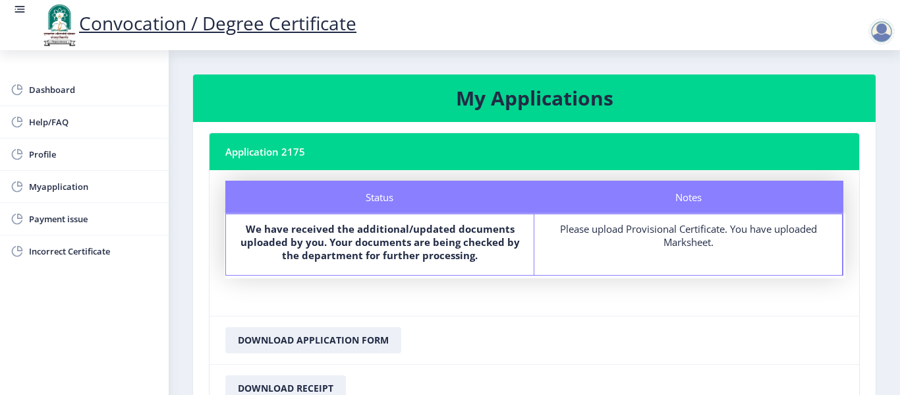
click at [647, 246] on div "Please upload Provisional Certificate. You have uploaded Marksheet." at bounding box center [688, 235] width 284 height 26
click at [290, 148] on nb-card-header "Application 2175" at bounding box center [535, 151] width 650 height 37
click at [71, 85] on span "Dashboard" at bounding box center [93, 90] width 129 height 16
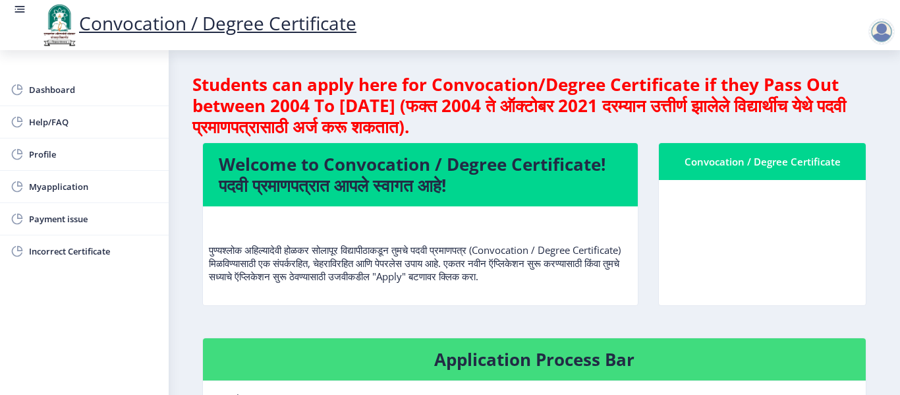
click at [765, 167] on div "Convocation / Degree Certificate" at bounding box center [762, 162] width 175 height 16
click at [703, 163] on div "Convocation / Degree Certificate" at bounding box center [762, 162] width 175 height 16
click at [797, 203] on nb-card-body at bounding box center [762, 242] width 207 height 125
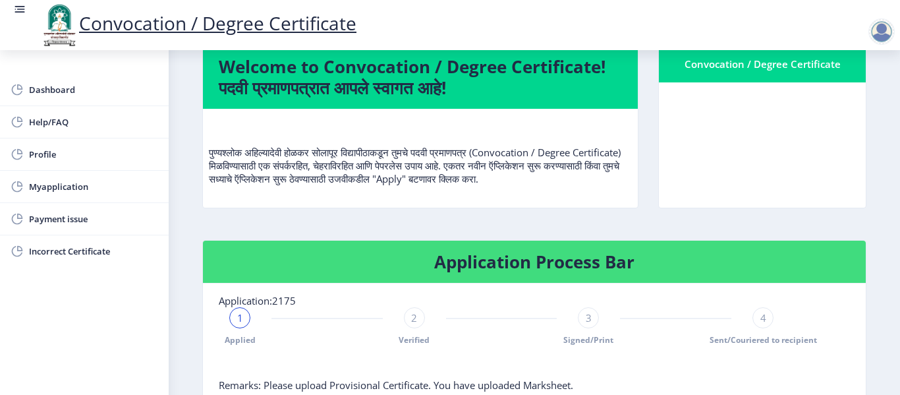
scroll to position [66, 0]
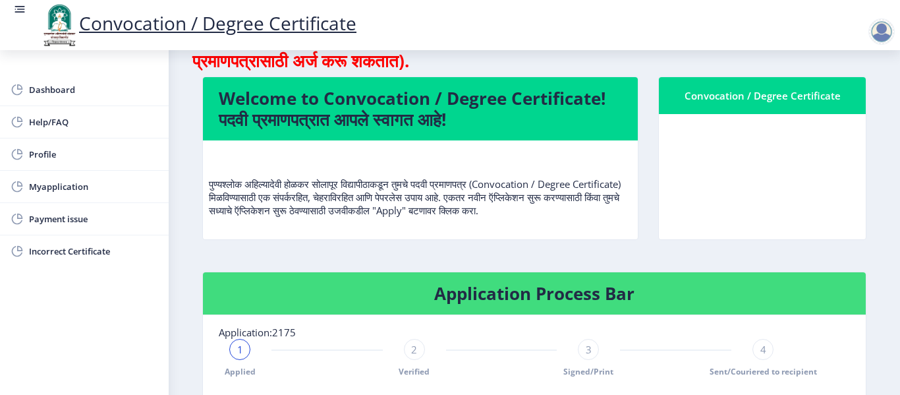
click at [809, 91] on div "Convocation / Degree Certificate" at bounding box center [762, 96] width 175 height 16
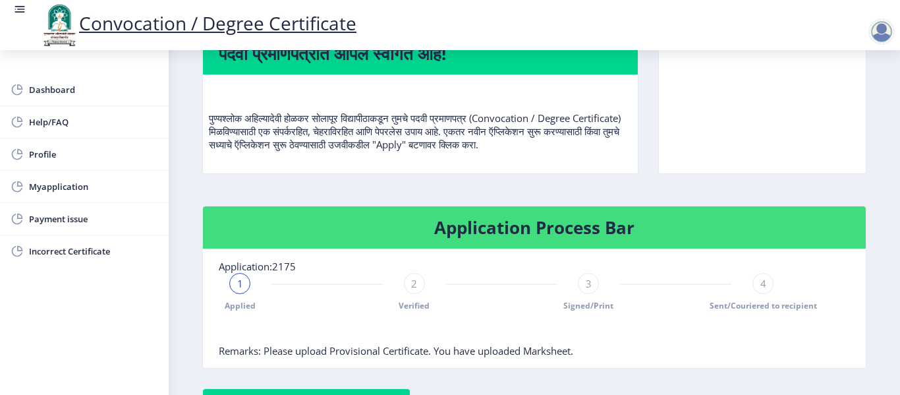
scroll to position [264, 0]
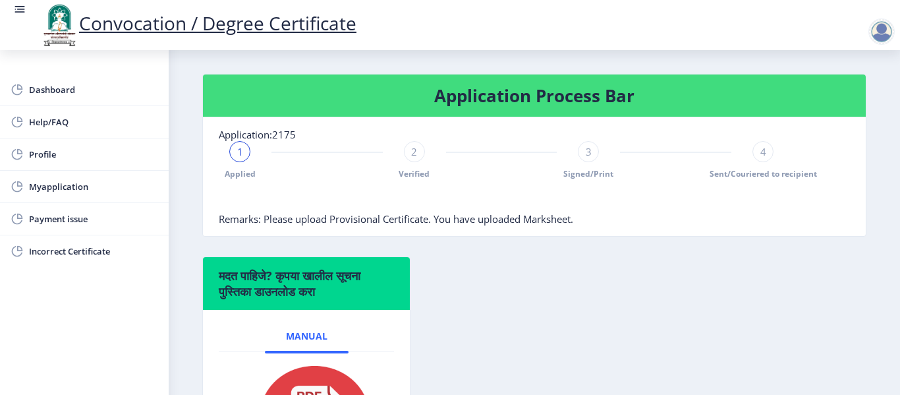
click at [437, 286] on div "मदत पाहिजे? कृपया खालील सूचना पुस्तिका डाउनलोड करा Manual" at bounding box center [534, 382] width 684 height 253
click at [743, 174] on span "Sent/Couriered to recipient" at bounding box center [763, 173] width 107 height 11
click at [753, 159] on div "4 Sent/Couriered to recipient" at bounding box center [763, 160] width 21 height 38
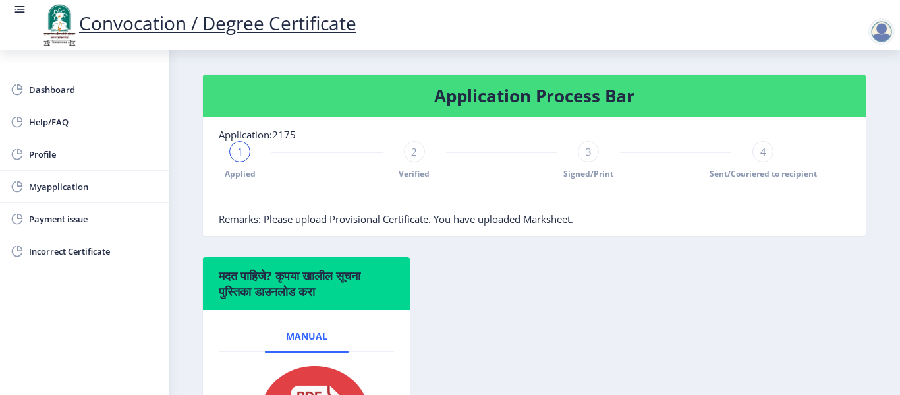
click at [584, 169] on span "Signed/Print" at bounding box center [588, 173] width 50 height 11
click at [409, 169] on span "Verified" at bounding box center [414, 173] width 31 height 11
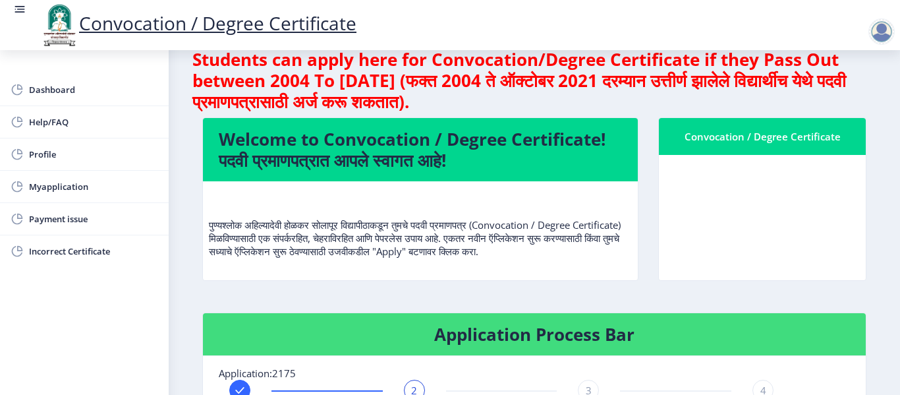
scroll to position [0, 0]
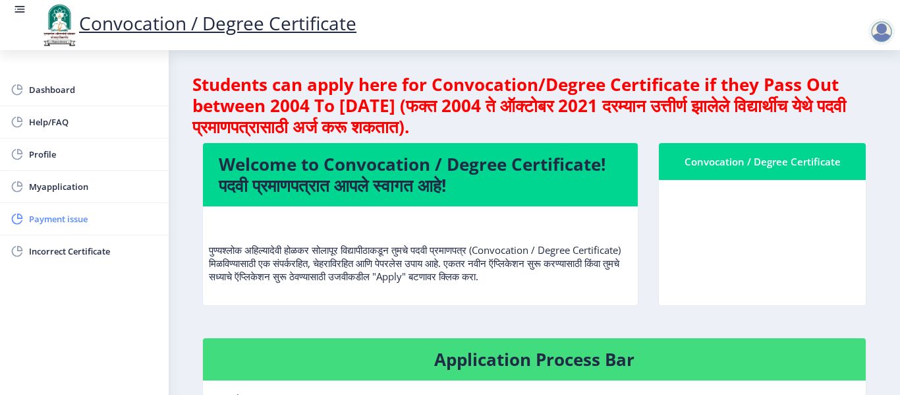
click at [56, 223] on span "Payment issue" at bounding box center [93, 219] width 129 height 16
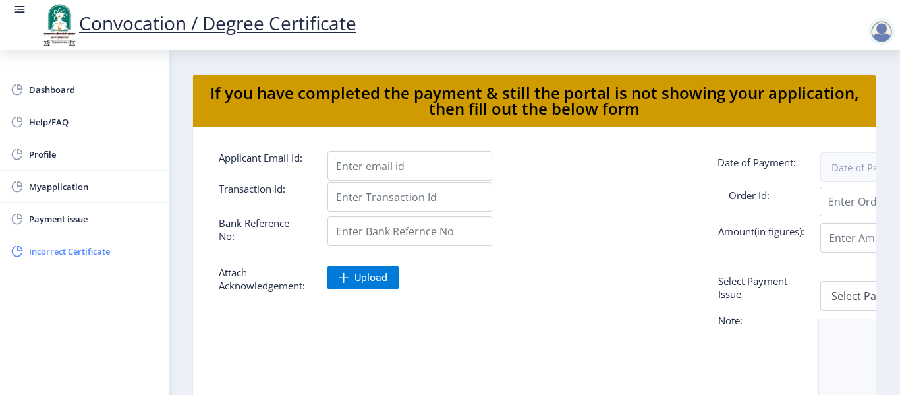
click at [70, 246] on span "Incorrect Certificate" at bounding box center [93, 251] width 129 height 16
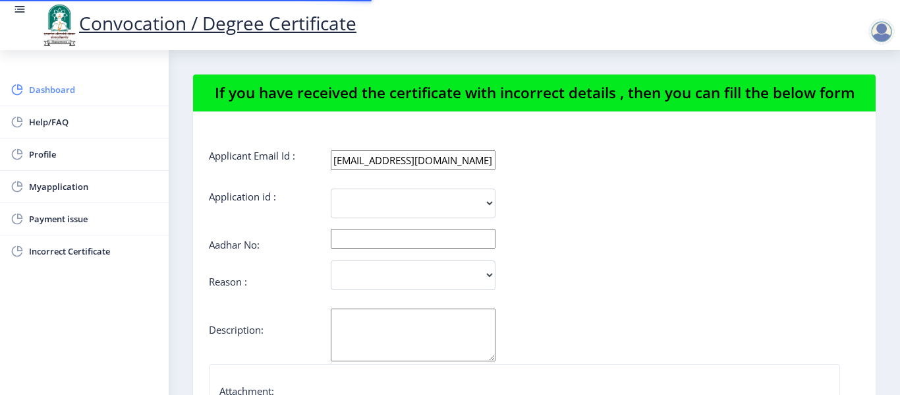
select select
click at [41, 83] on span "Dashboard" at bounding box center [93, 90] width 129 height 16
